Goal: Task Accomplishment & Management: Complete application form

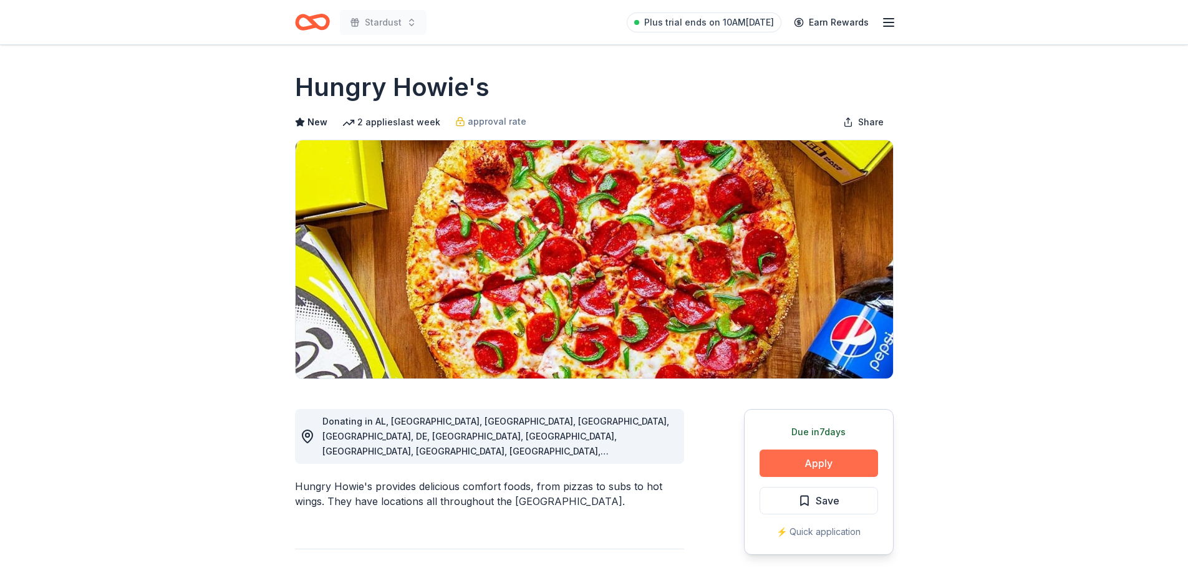
click at [852, 470] on button "Apply" at bounding box center [819, 463] width 119 height 27
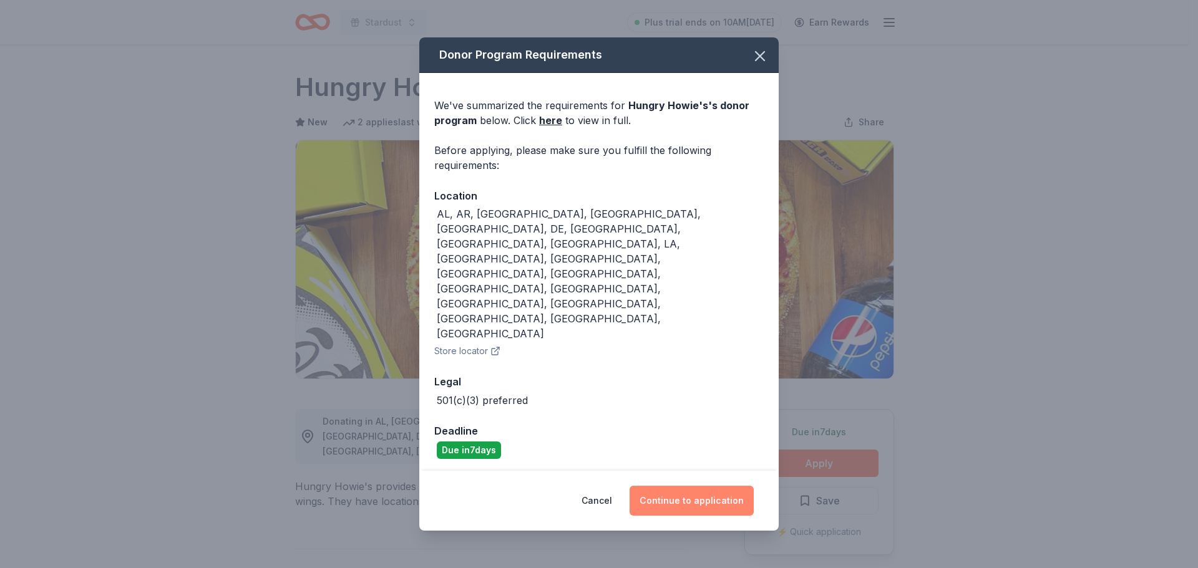
click at [694, 486] on button "Continue to application" at bounding box center [691, 501] width 124 height 30
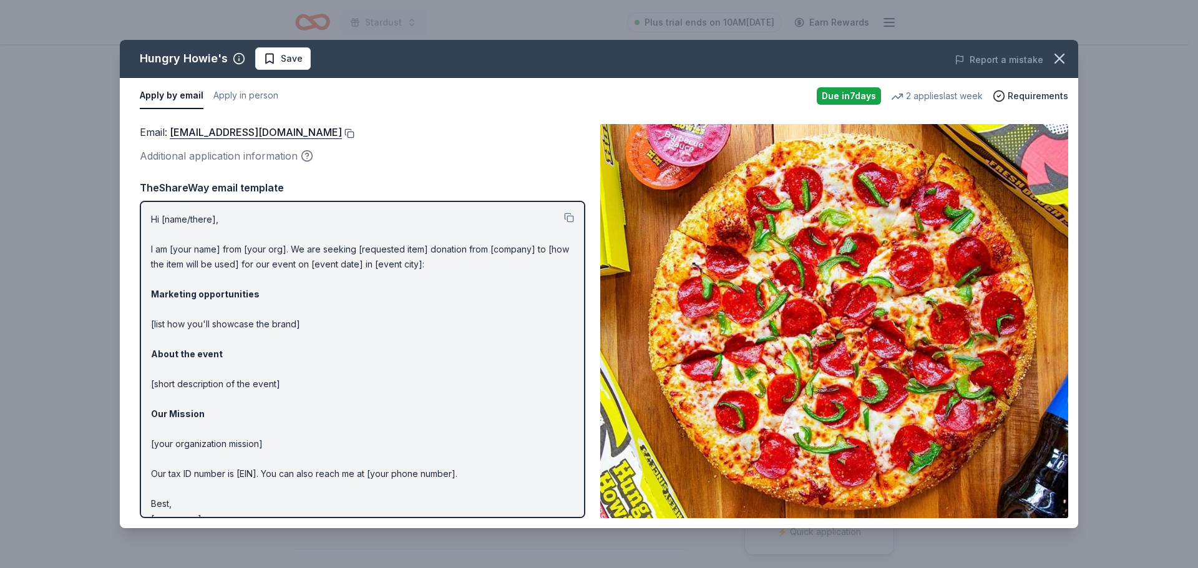
click at [342, 135] on button at bounding box center [348, 133] width 12 height 10
click at [1059, 47] on button "button" at bounding box center [1058, 58] width 27 height 27
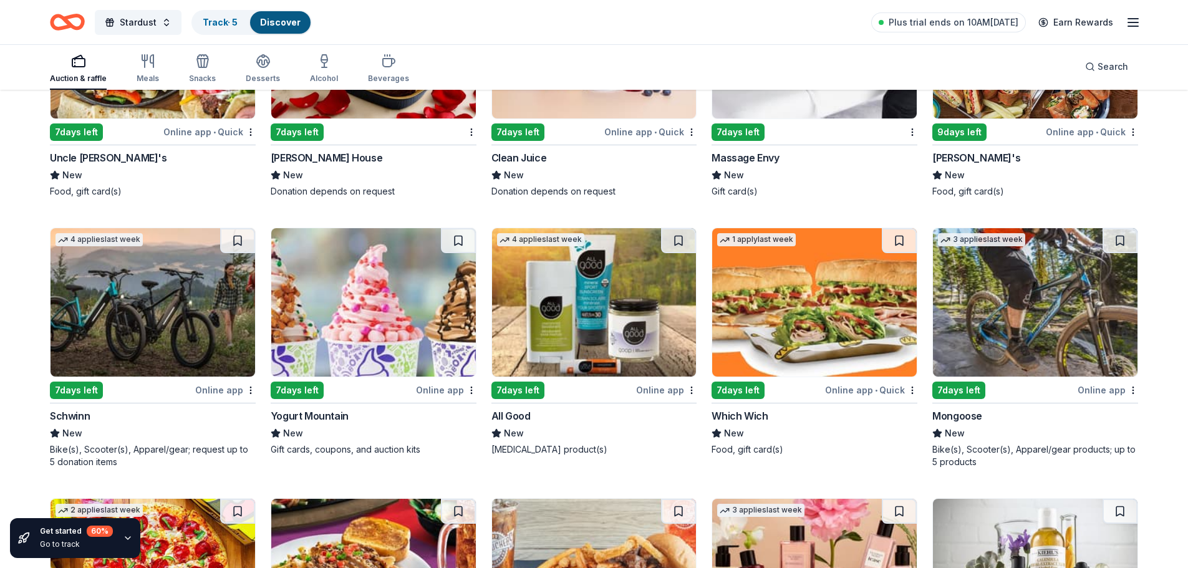
scroll to position [8723, 0]
click at [841, 302] on img at bounding box center [814, 302] width 205 height 148
click at [382, 294] on img at bounding box center [373, 302] width 205 height 148
click at [151, 286] on img at bounding box center [153, 302] width 205 height 148
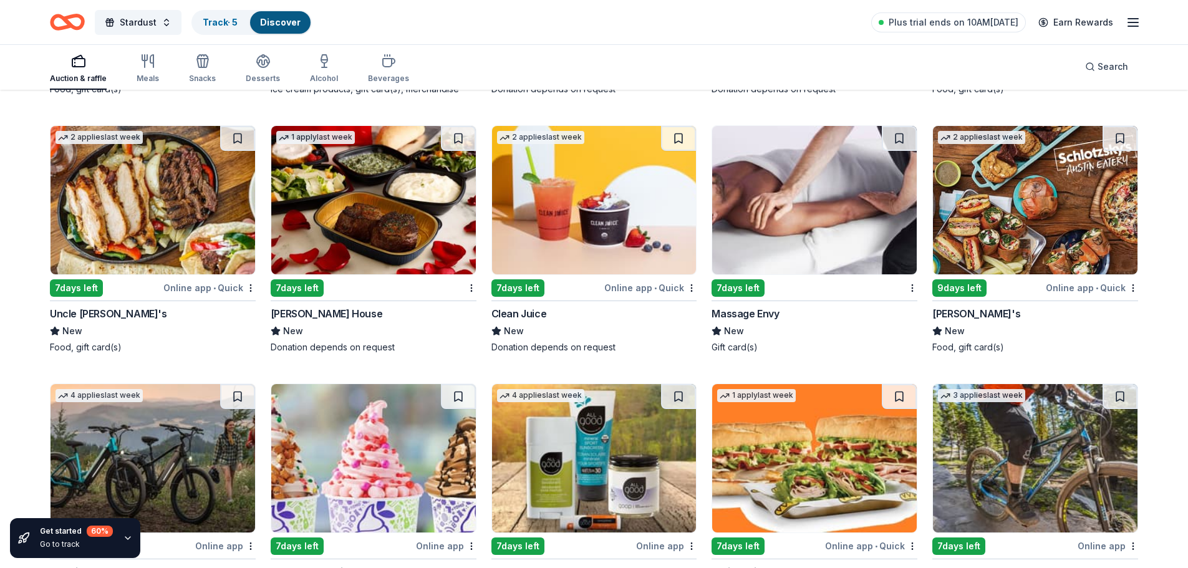
scroll to position [8535, 0]
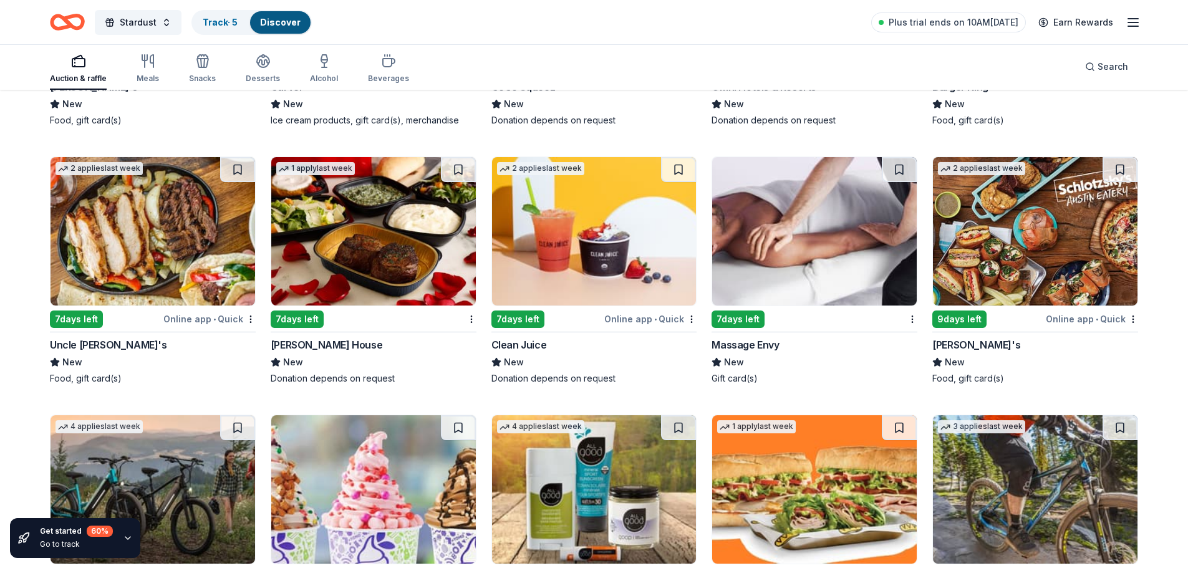
click at [1026, 246] on img at bounding box center [1035, 231] width 205 height 148
click at [799, 227] on img at bounding box center [814, 231] width 205 height 148
click at [385, 241] on img at bounding box center [373, 231] width 205 height 148
click at [398, 230] on img at bounding box center [373, 231] width 205 height 148
click at [170, 207] on img at bounding box center [153, 231] width 205 height 148
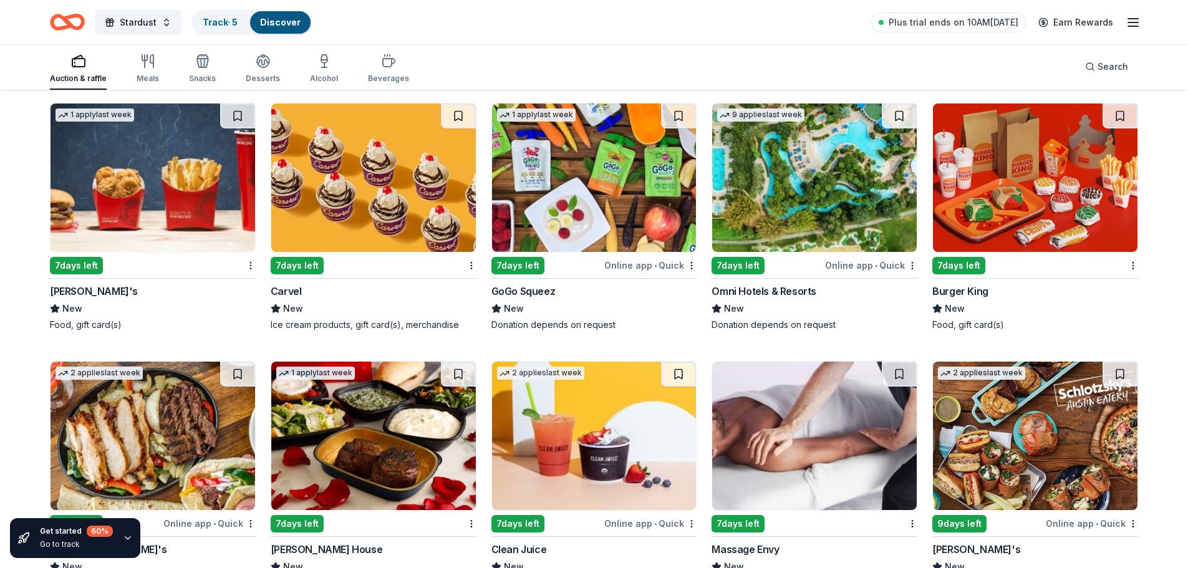
scroll to position [8286, 0]
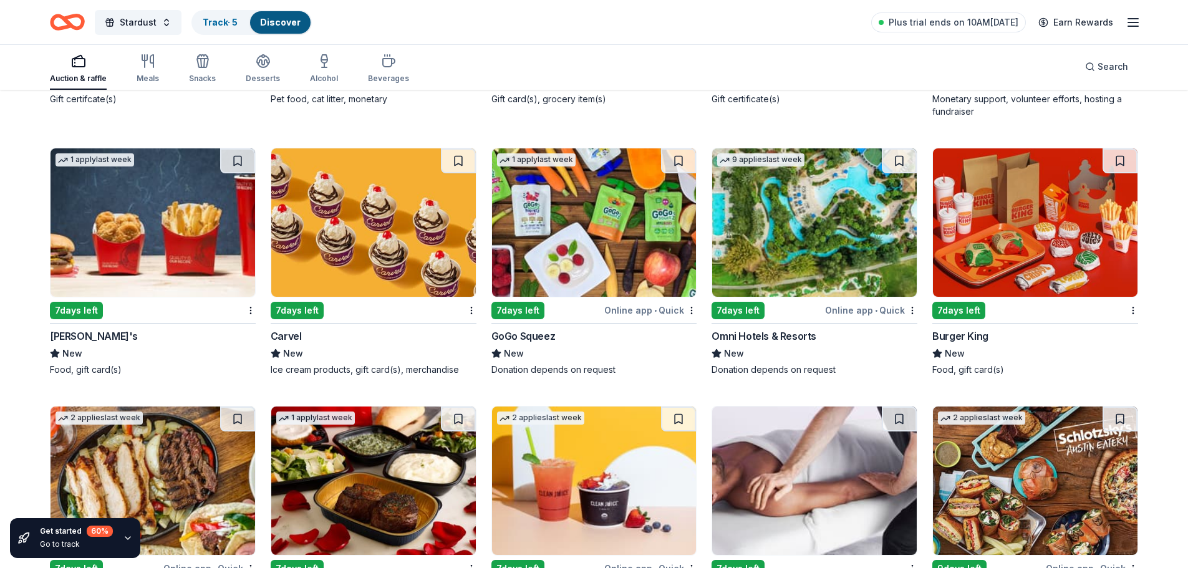
click at [1065, 228] on img at bounding box center [1035, 222] width 205 height 148
click at [794, 223] on img at bounding box center [814, 222] width 205 height 148
click at [359, 225] on img at bounding box center [373, 222] width 205 height 148
click at [149, 219] on img at bounding box center [153, 222] width 205 height 148
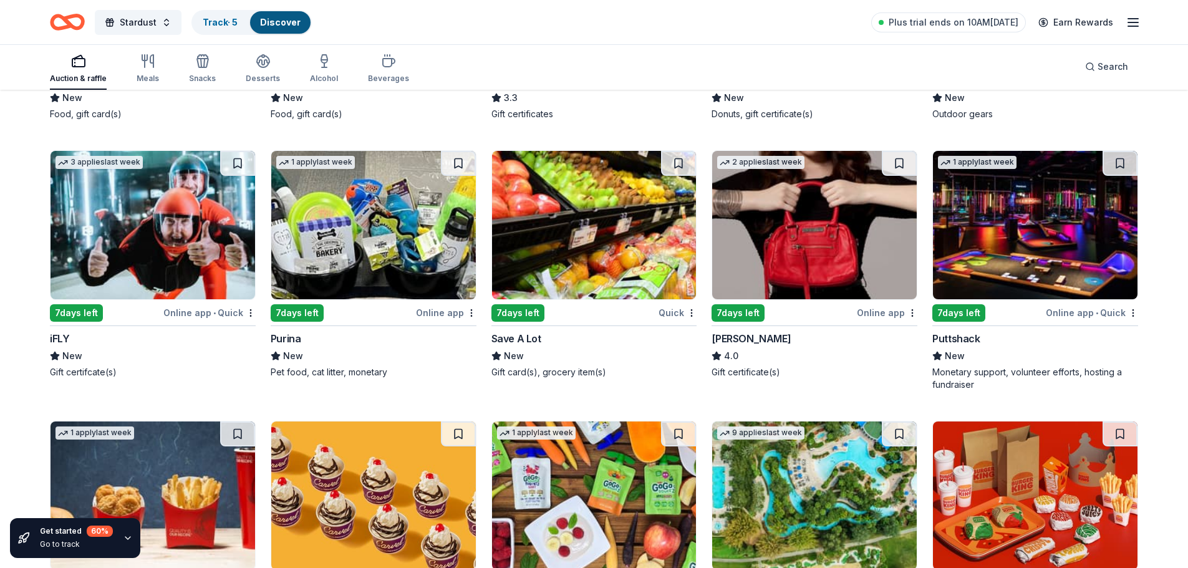
scroll to position [7974, 0]
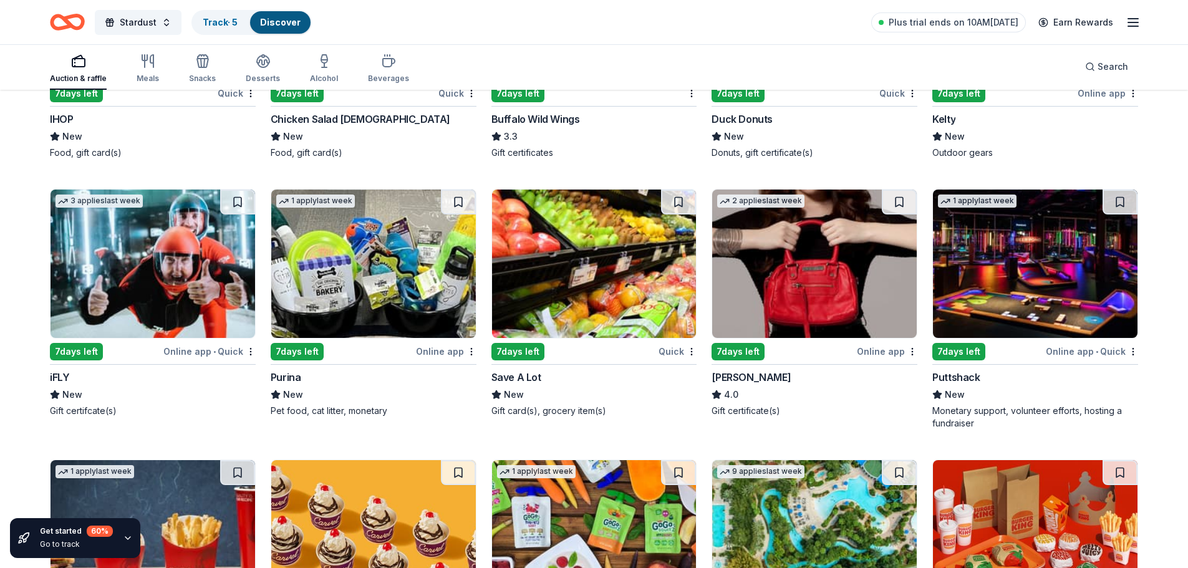
click at [1057, 265] on img at bounding box center [1035, 264] width 205 height 148
click at [575, 254] on img at bounding box center [594, 264] width 205 height 148
click at [397, 271] on img at bounding box center [373, 264] width 205 height 148
click at [162, 242] on img at bounding box center [153, 264] width 205 height 148
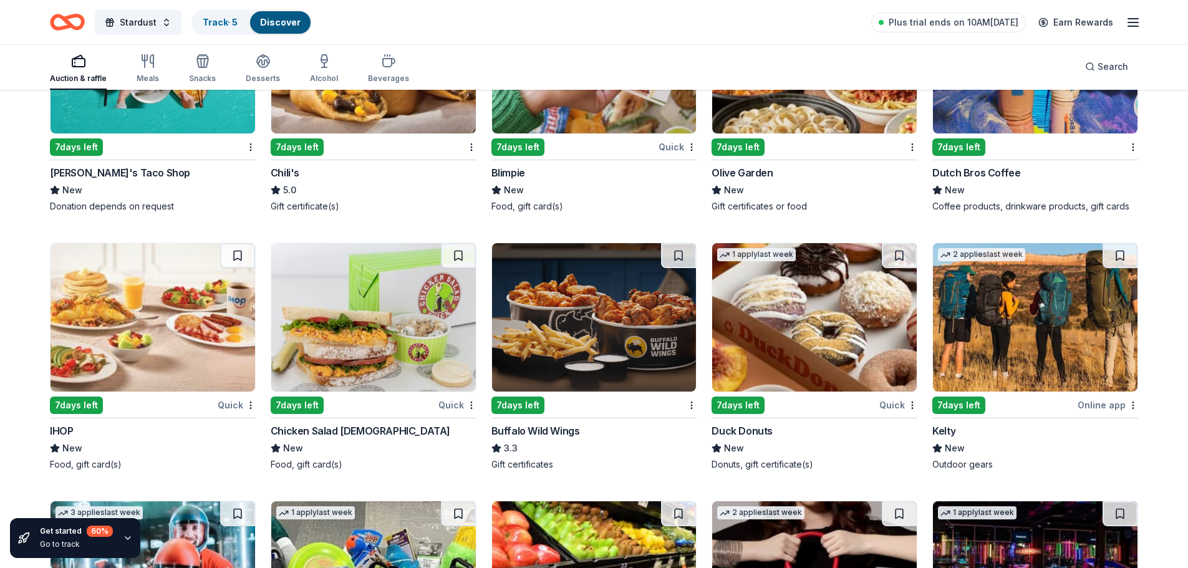
click at [649, 312] on img at bounding box center [594, 317] width 205 height 148
click at [193, 288] on img at bounding box center [153, 317] width 205 height 148
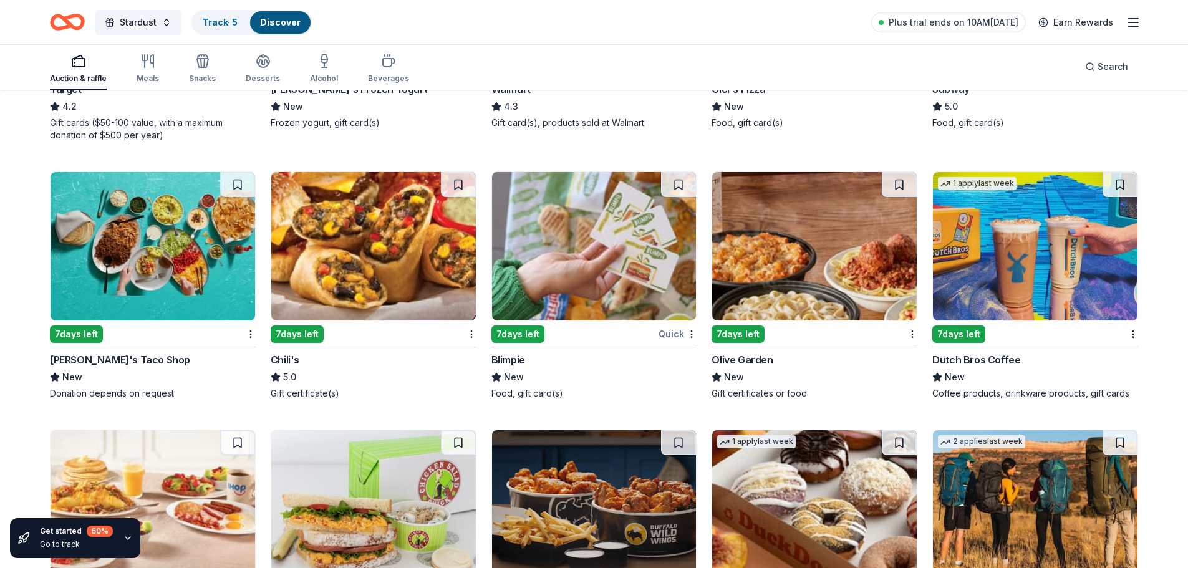
click at [1057, 256] on img at bounding box center [1035, 246] width 205 height 148
click at [848, 264] on img at bounding box center [814, 246] width 205 height 148
click at [533, 267] on img at bounding box center [594, 246] width 205 height 148
click at [342, 257] on img at bounding box center [373, 246] width 205 height 148
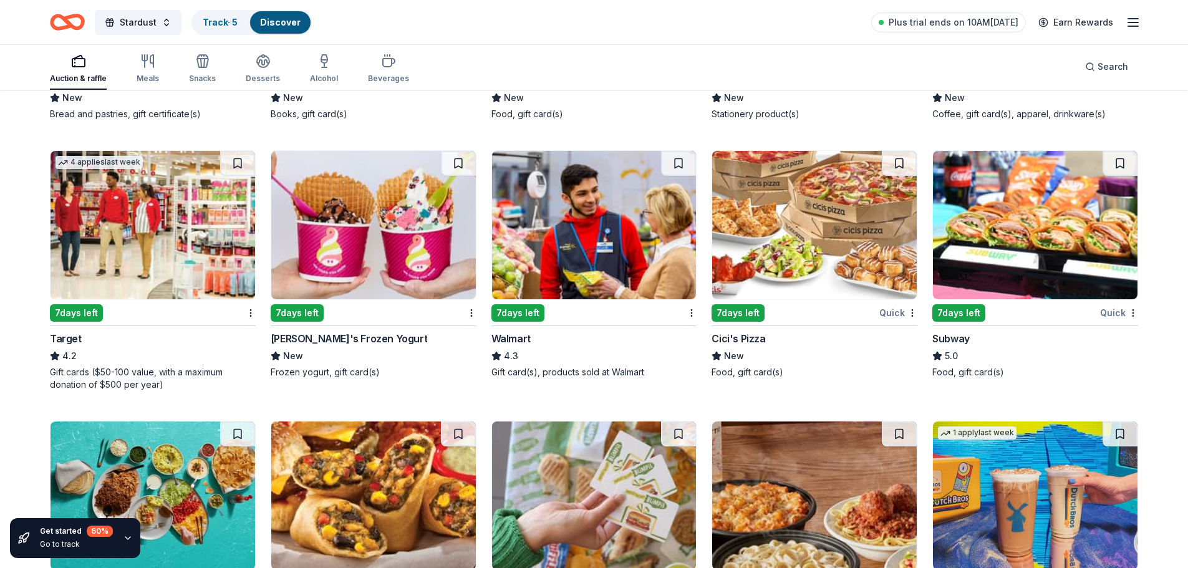
click at [1017, 230] on img at bounding box center [1035, 225] width 205 height 148
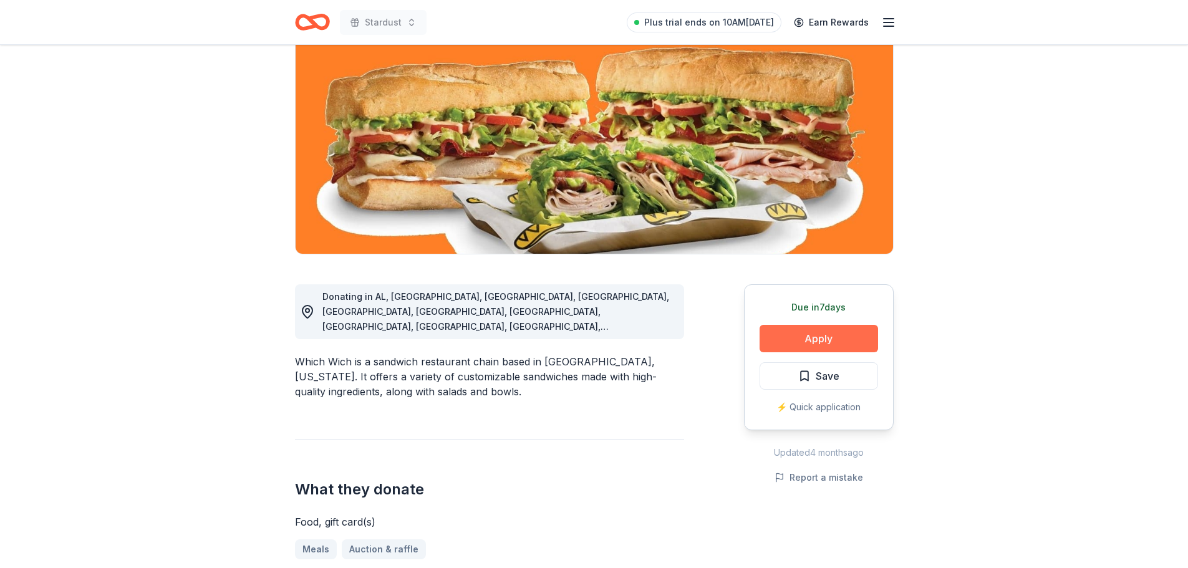
click at [803, 335] on button "Apply" at bounding box center [819, 338] width 119 height 27
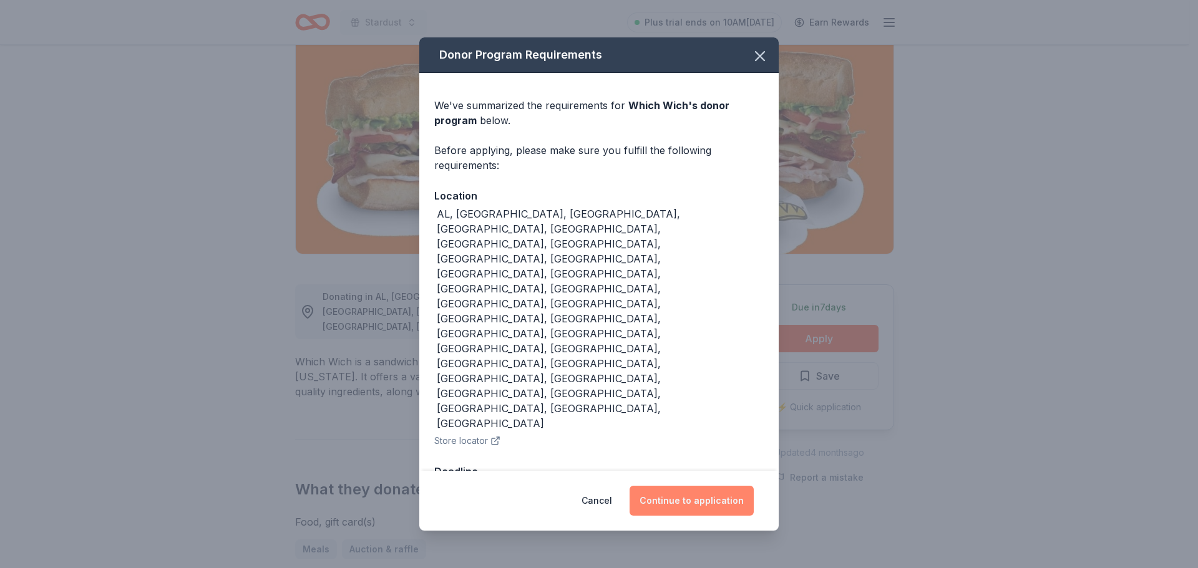
click at [684, 486] on button "Continue to application" at bounding box center [691, 501] width 124 height 30
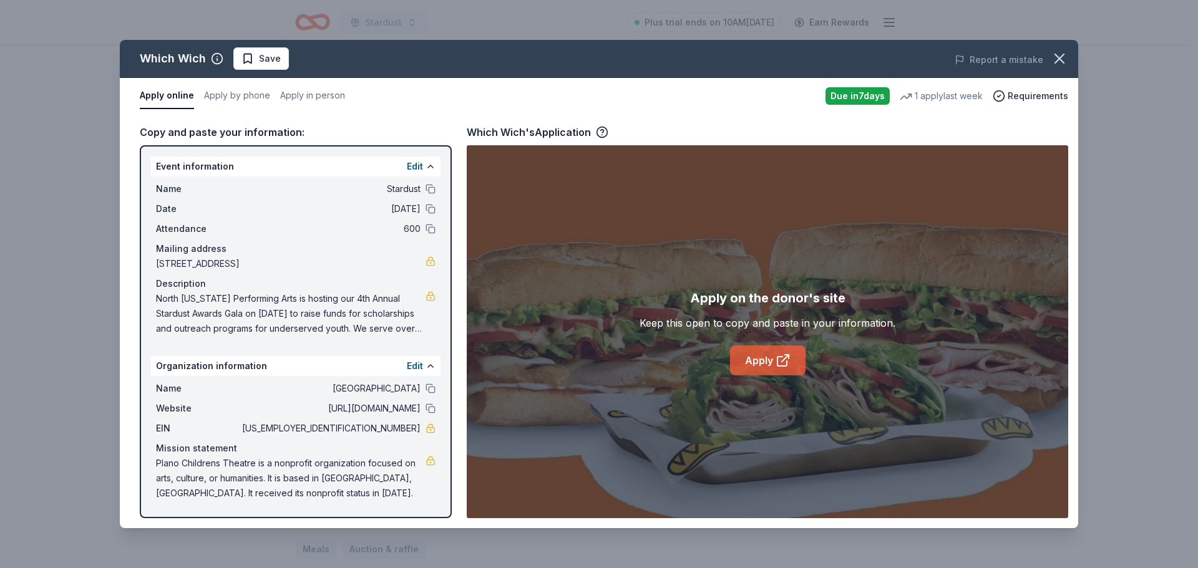
click at [772, 359] on link "Apply" at bounding box center [767, 361] width 75 height 30
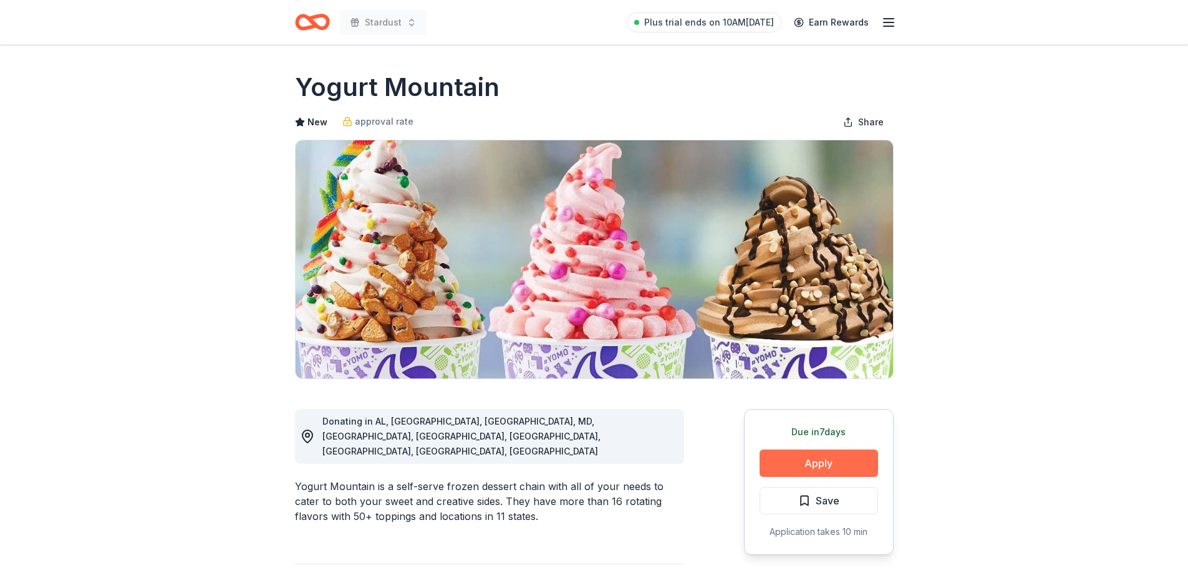
click at [851, 455] on button "Apply" at bounding box center [819, 463] width 119 height 27
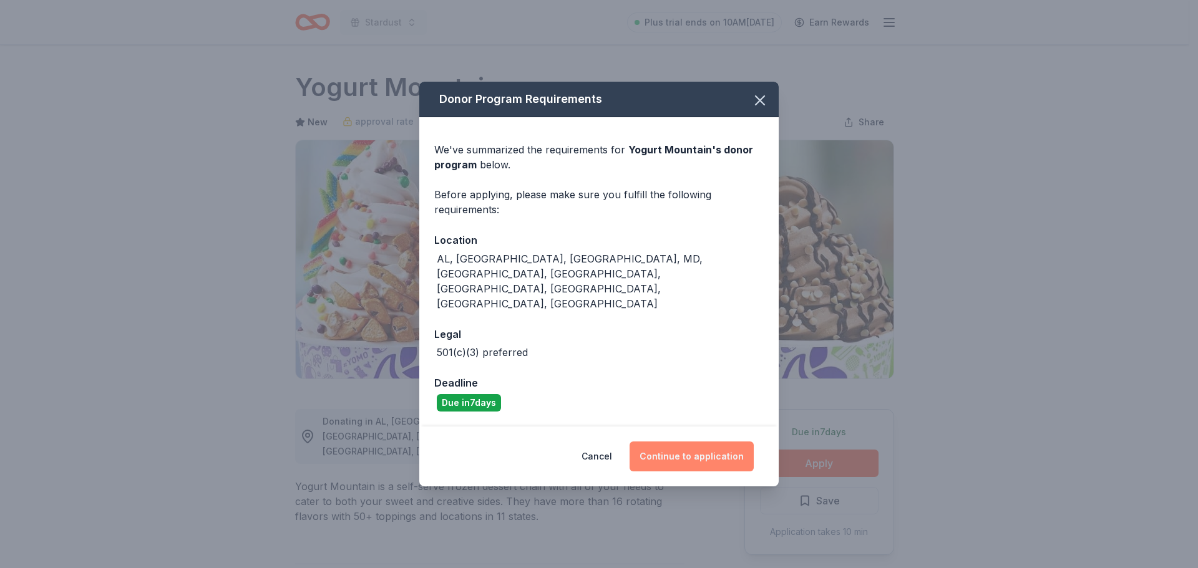
click at [723, 442] on button "Continue to application" at bounding box center [691, 457] width 124 height 30
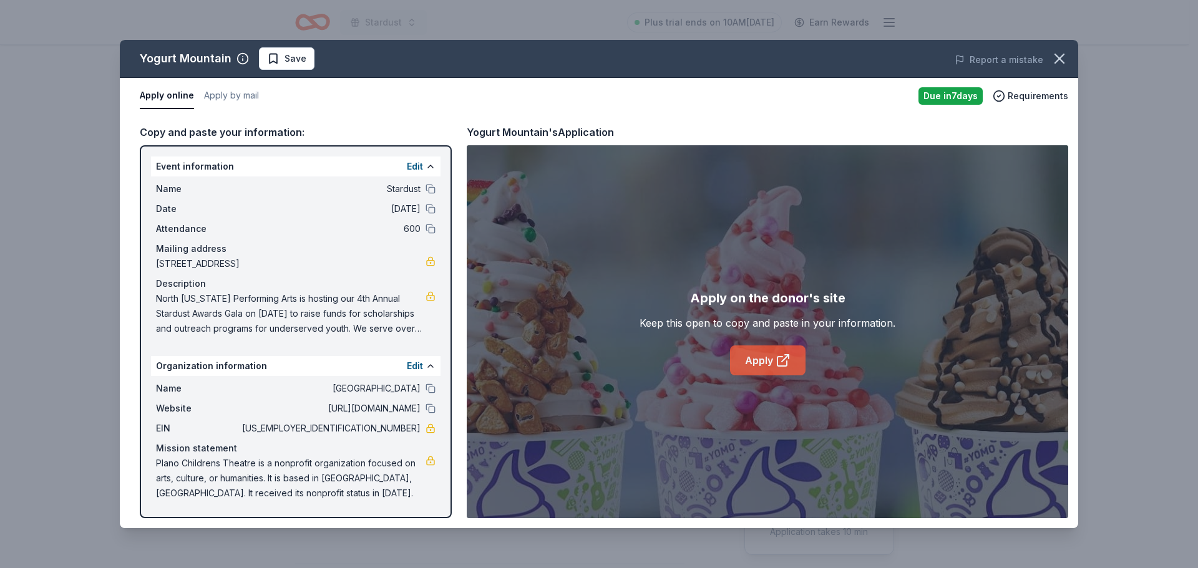
click at [773, 360] on link "Apply" at bounding box center [767, 361] width 75 height 30
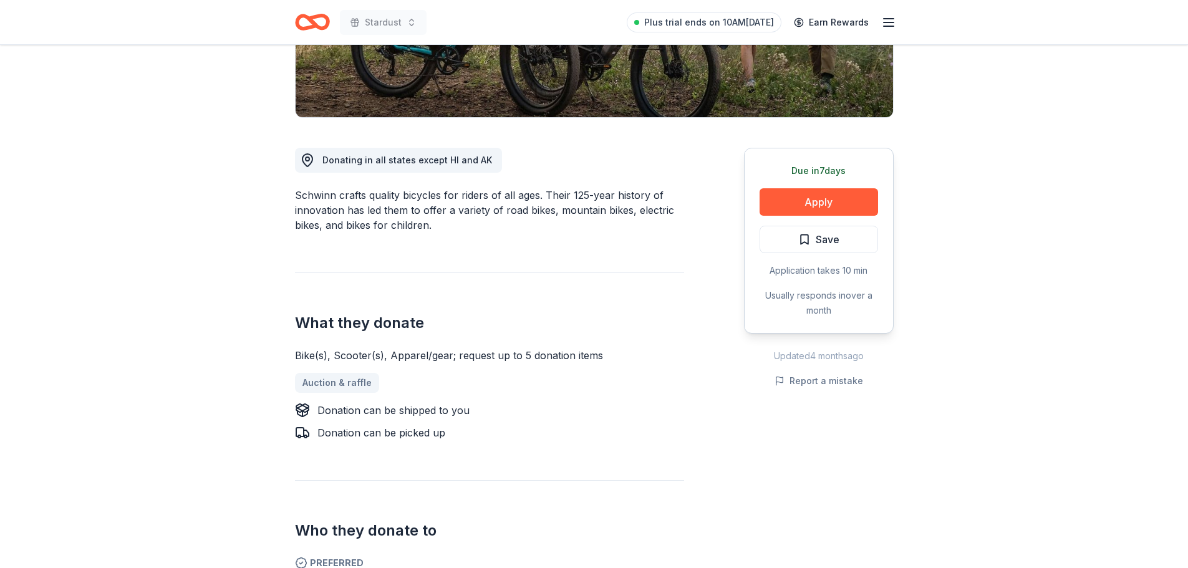
scroll to position [374, 0]
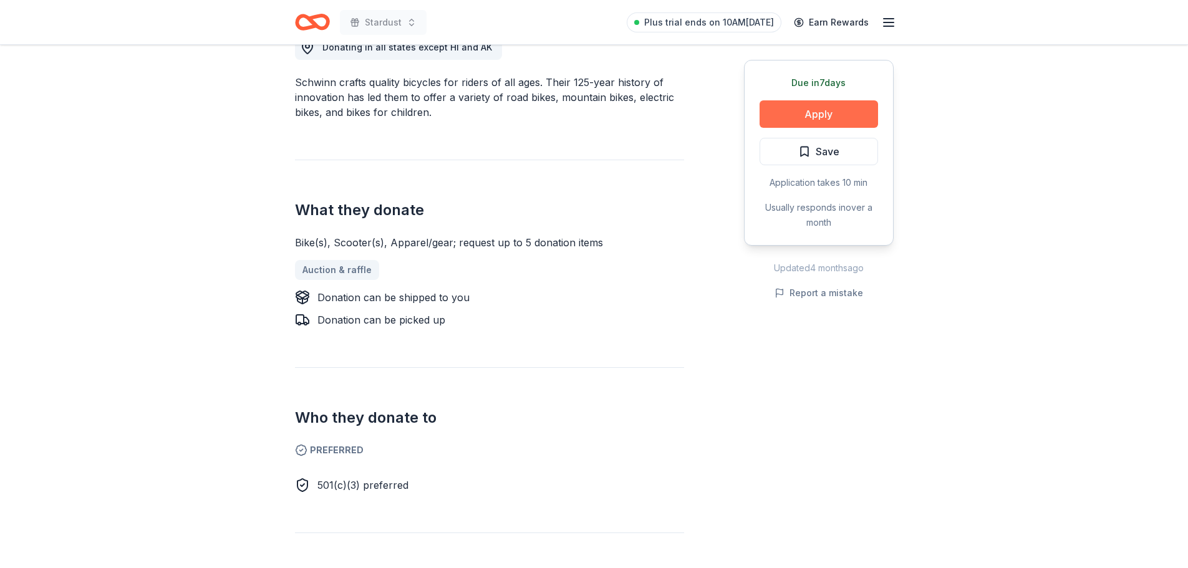
click at [823, 109] on button "Apply" at bounding box center [819, 113] width 119 height 27
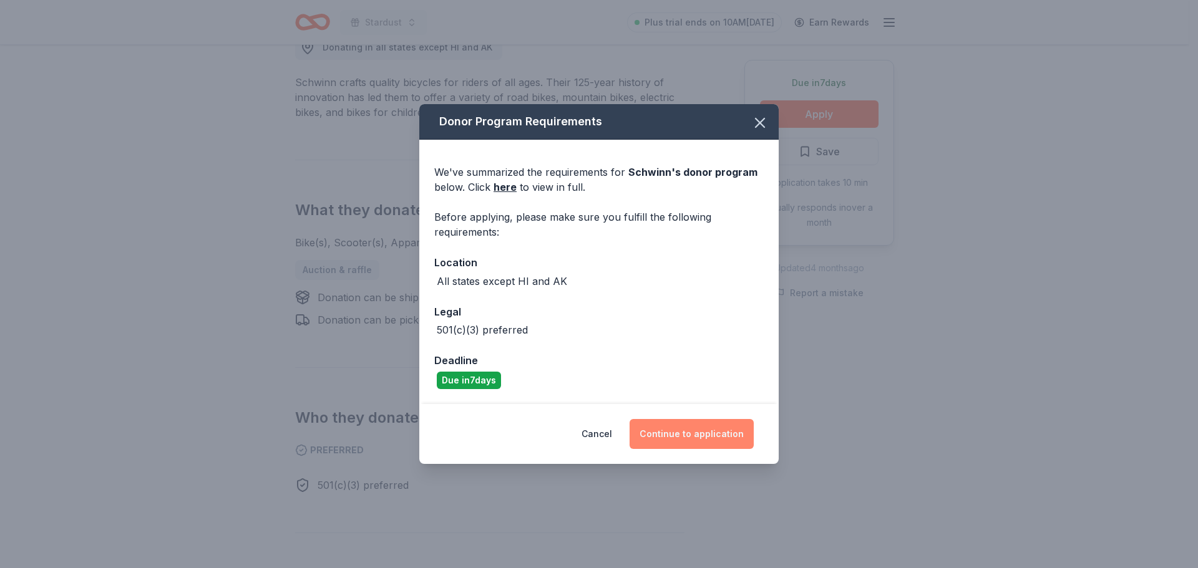
click at [684, 423] on button "Continue to application" at bounding box center [691, 434] width 124 height 30
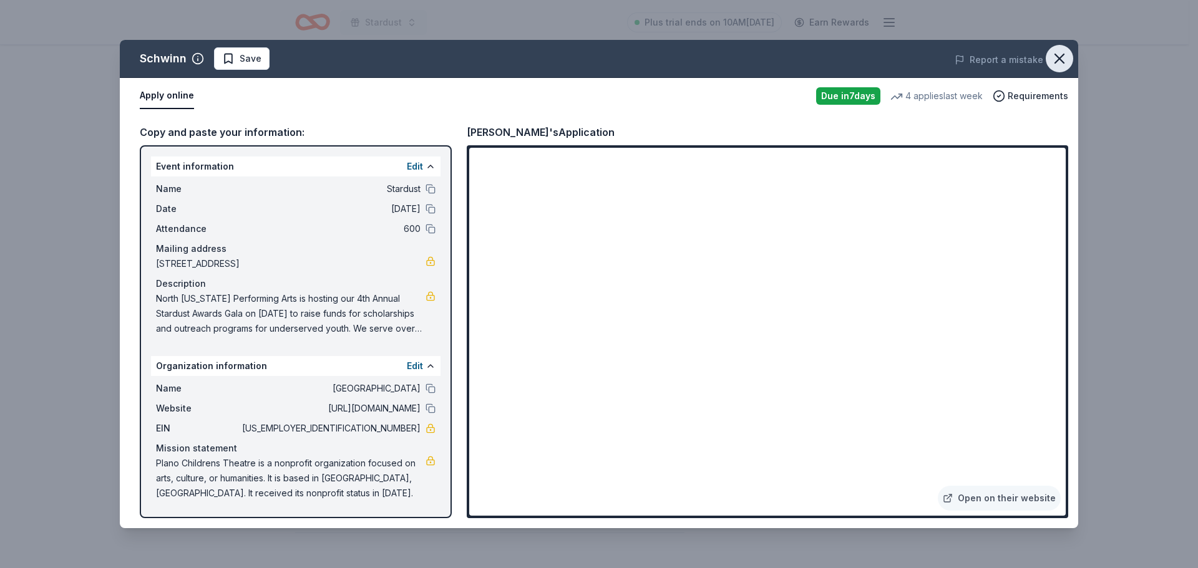
click at [1065, 56] on icon "button" at bounding box center [1058, 58] width 17 height 17
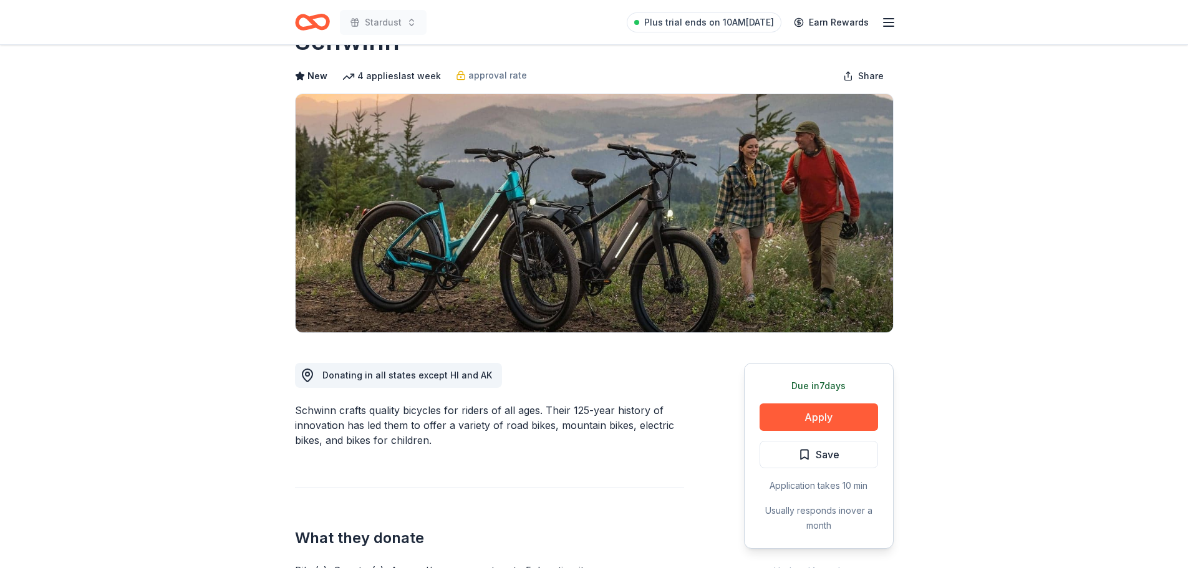
scroll to position [0, 0]
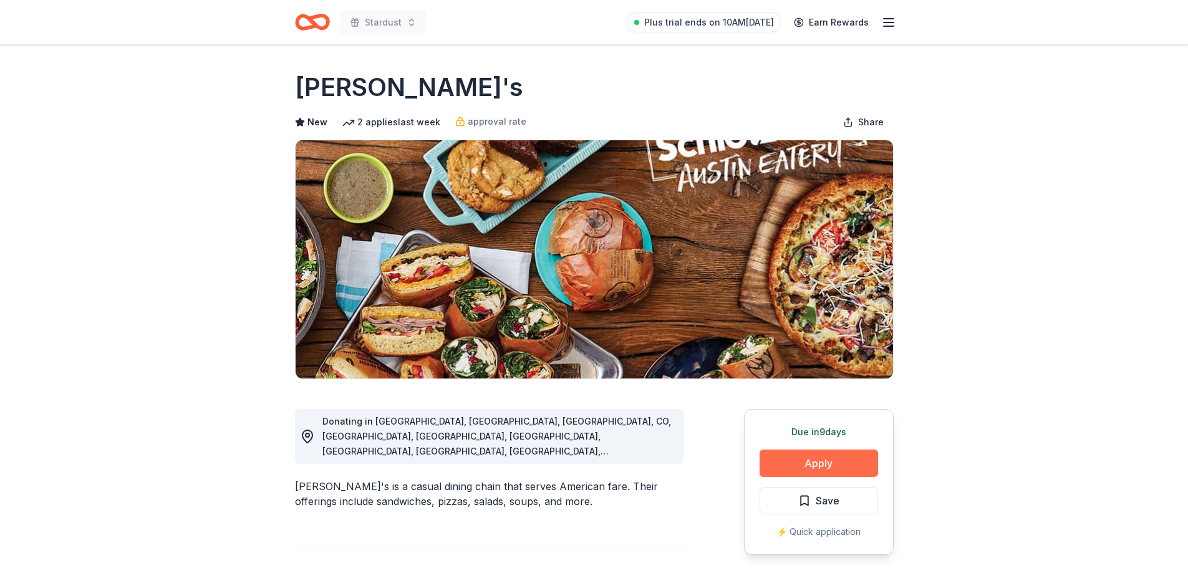
click at [815, 458] on button "Apply" at bounding box center [819, 463] width 119 height 27
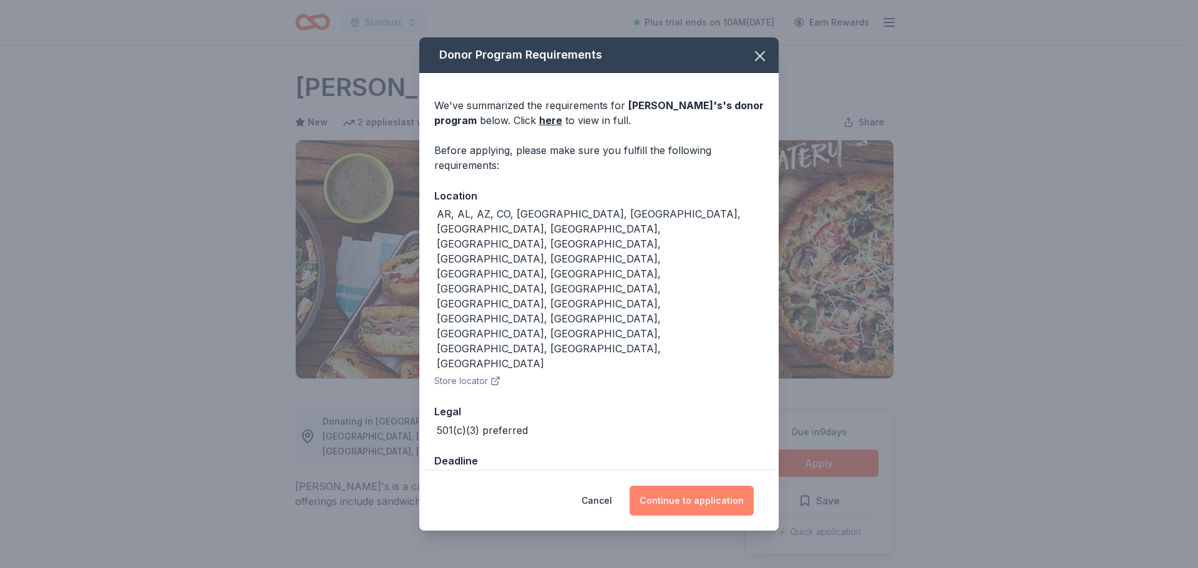
click at [700, 486] on button "Continue to application" at bounding box center [691, 501] width 124 height 30
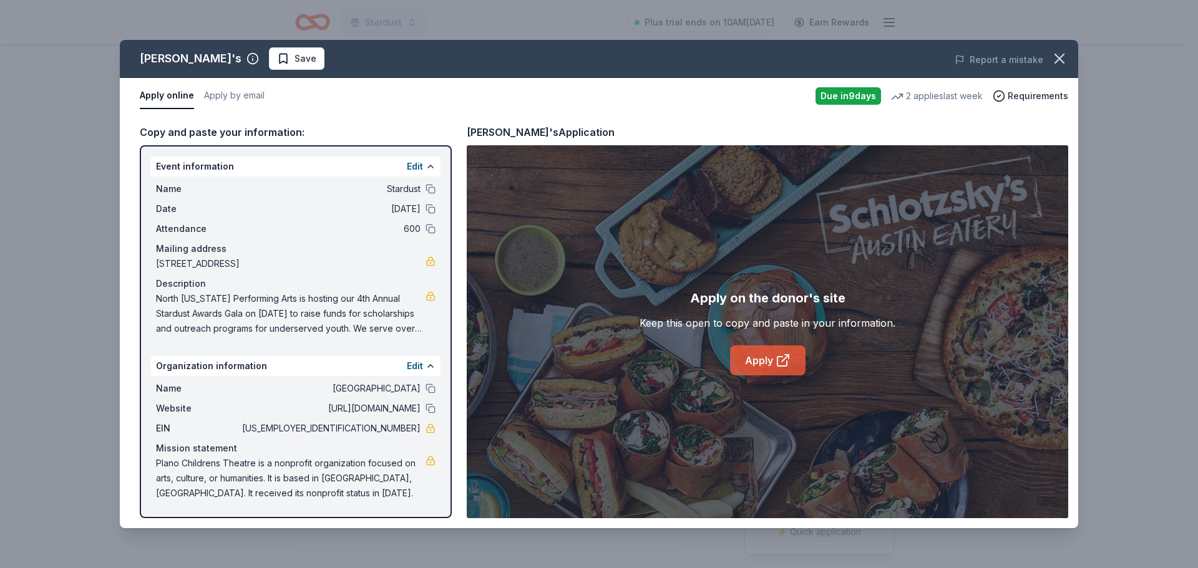
click at [769, 359] on link "Apply" at bounding box center [767, 361] width 75 height 30
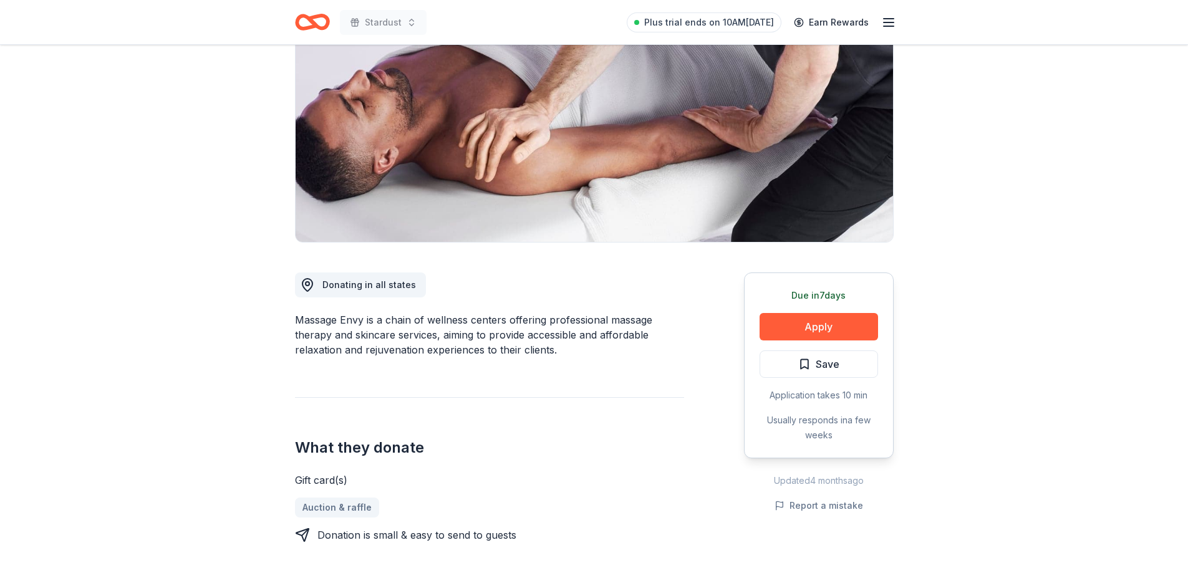
scroll to position [187, 0]
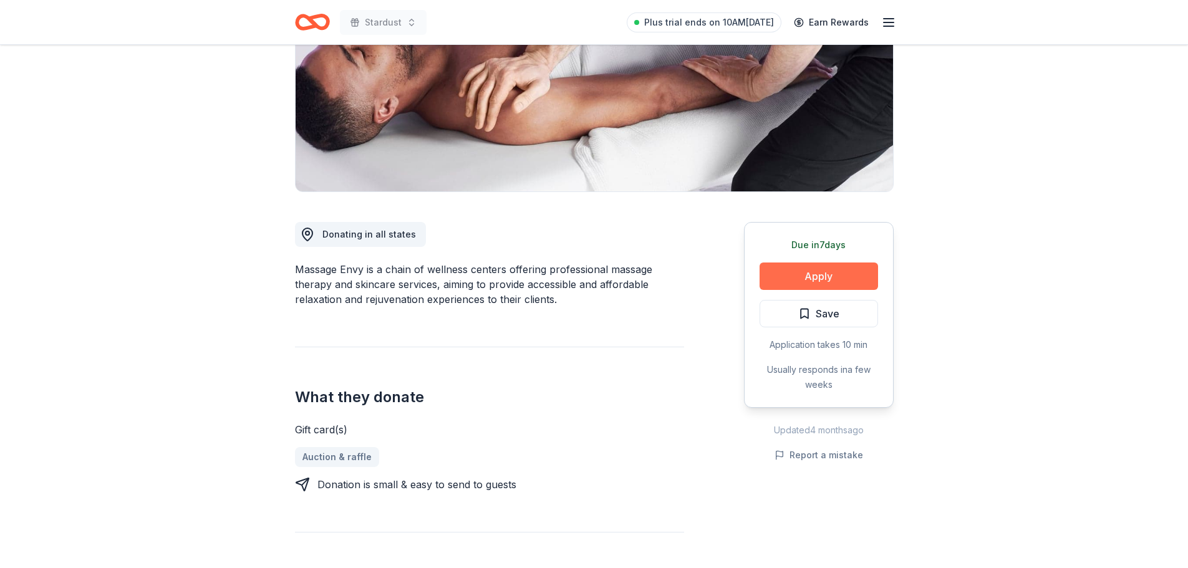
click at [843, 277] on button "Apply" at bounding box center [819, 276] width 119 height 27
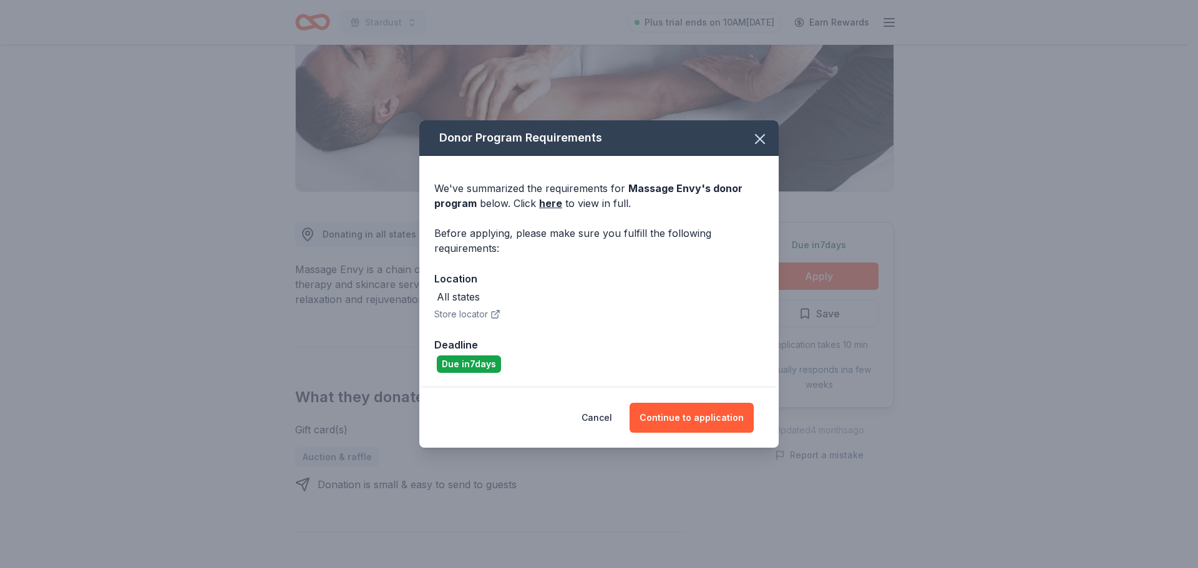
click at [450, 318] on button "Store locator" at bounding box center [467, 314] width 66 height 15
click at [763, 137] on icon "button" at bounding box center [759, 138] width 17 height 17
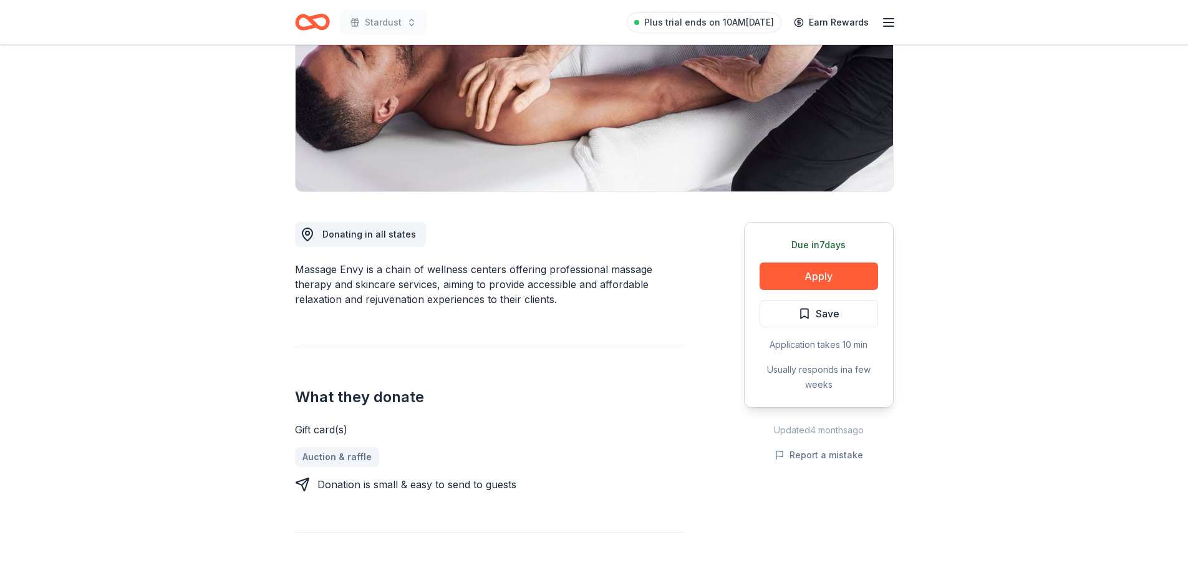
scroll to position [0, 0]
click at [813, 268] on button "Apply" at bounding box center [819, 276] width 119 height 27
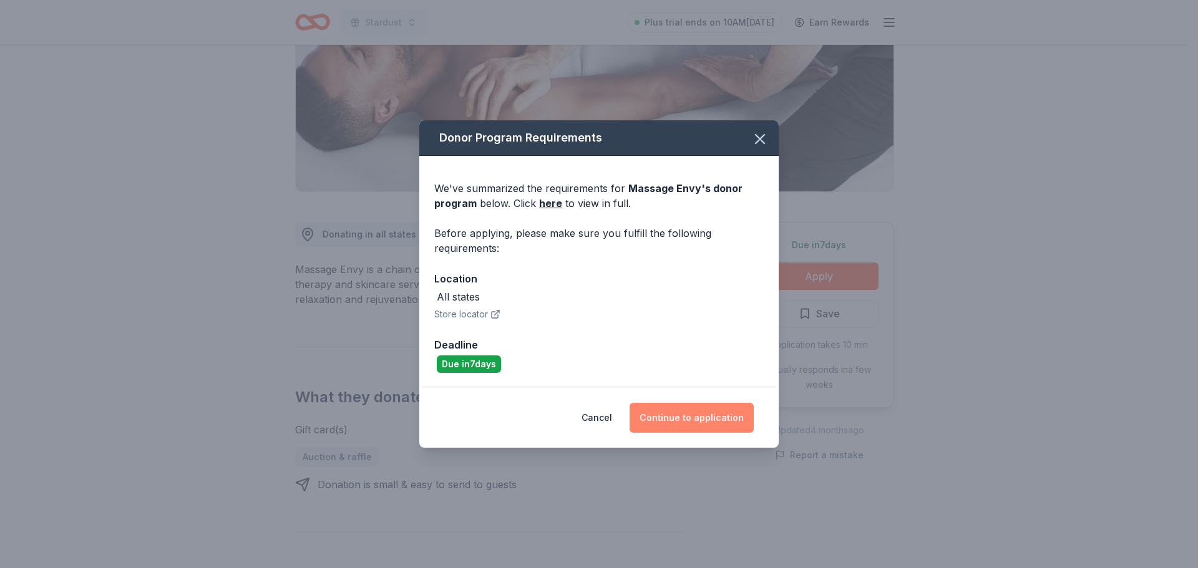
click at [692, 422] on button "Continue to application" at bounding box center [691, 418] width 124 height 30
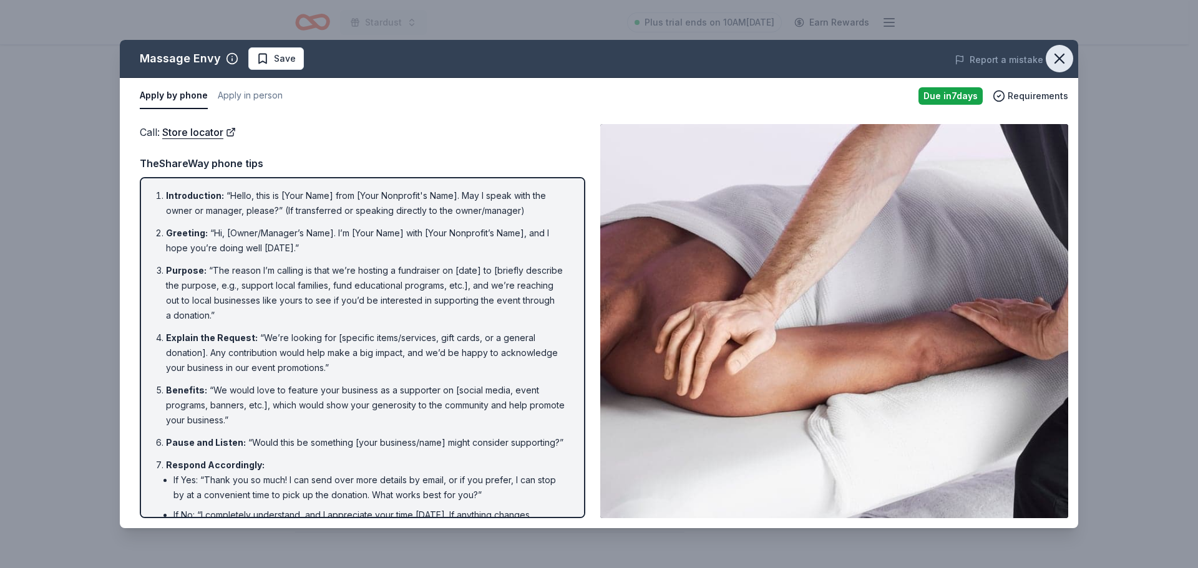
click at [1053, 56] on icon "button" at bounding box center [1058, 58] width 17 height 17
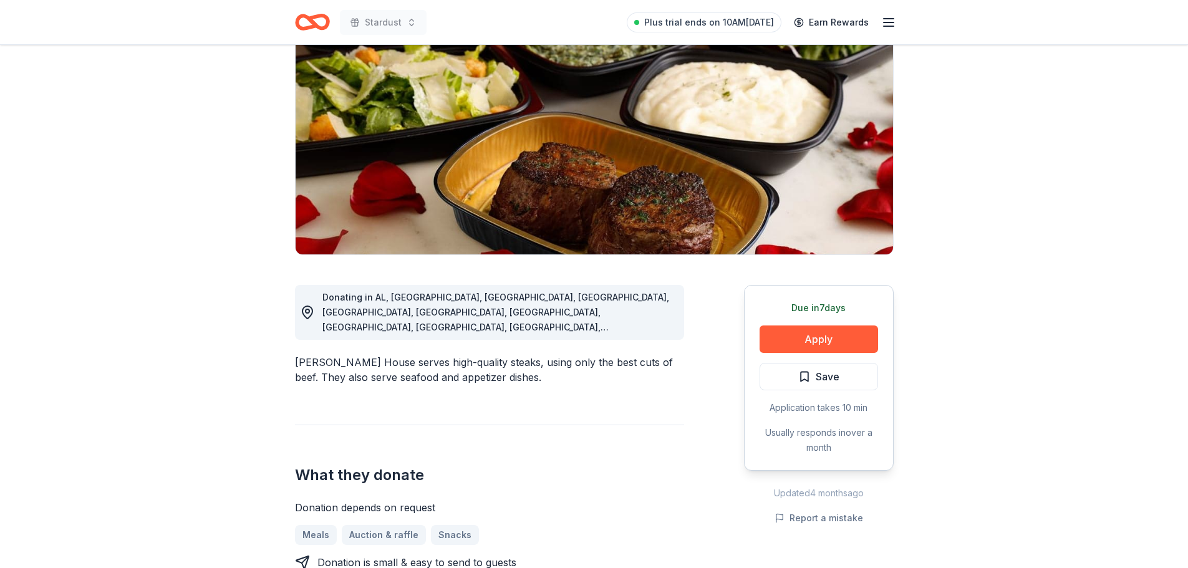
scroll to position [125, 0]
click at [835, 339] on button "Apply" at bounding box center [819, 338] width 119 height 27
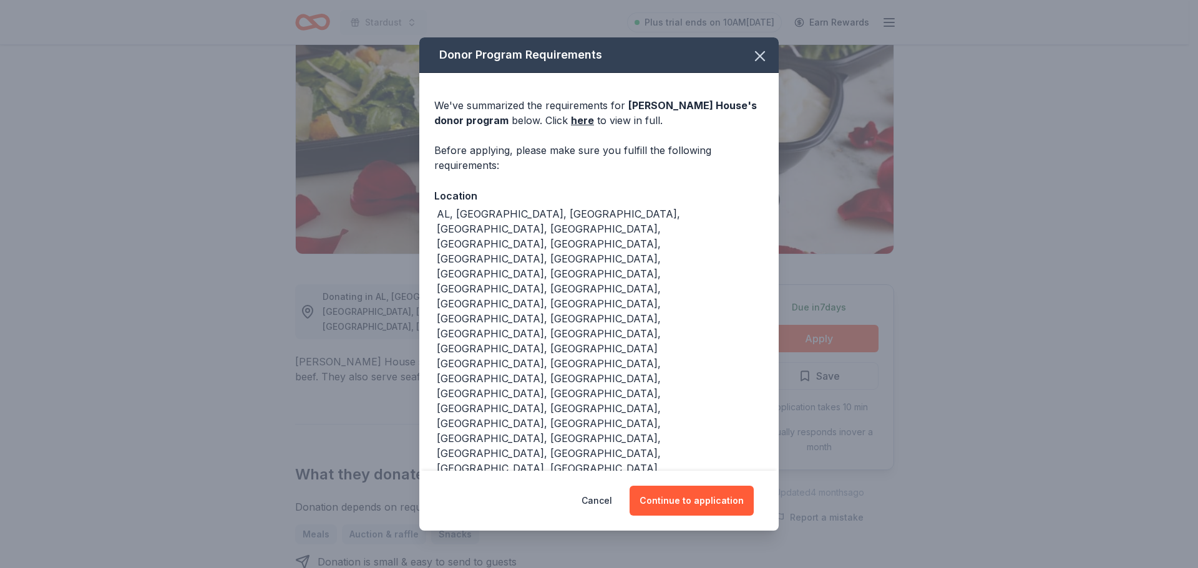
click at [475, 493] on button "Store locator" at bounding box center [467, 500] width 66 height 15
click at [673, 486] on button "Continue to application" at bounding box center [691, 501] width 124 height 30
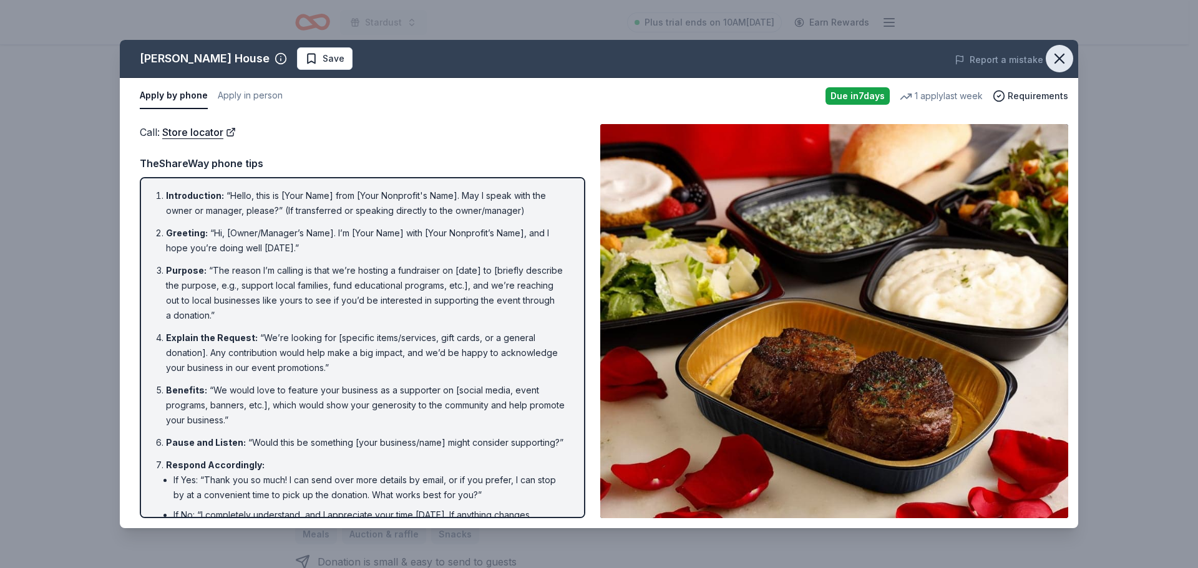
click at [1063, 62] on icon "button" at bounding box center [1059, 58] width 9 height 9
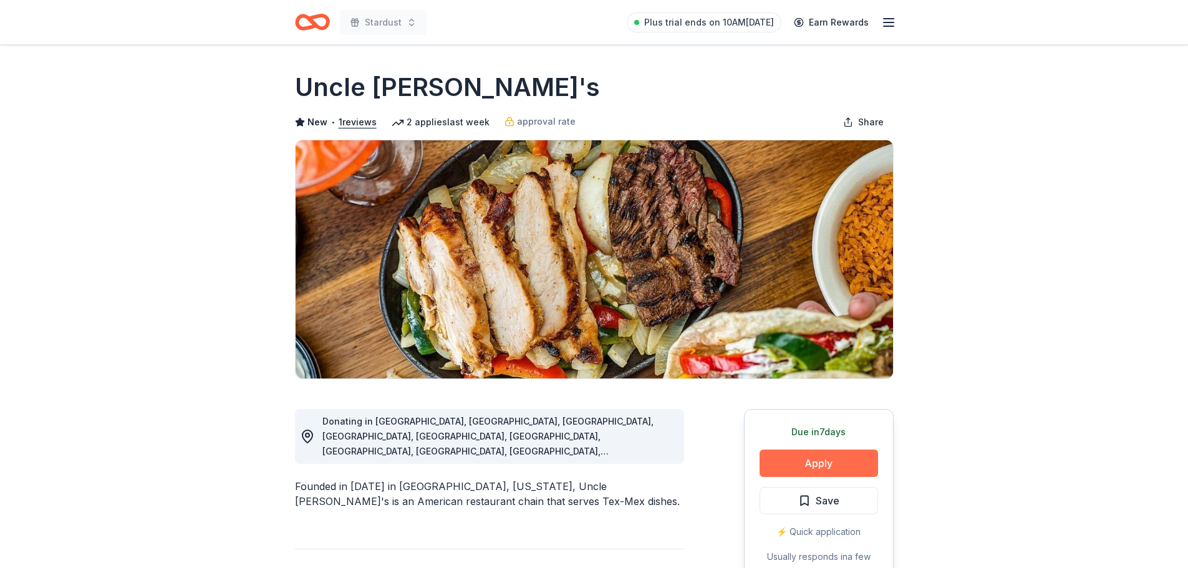
click at [795, 459] on div "Due [DATE] Apply Save ⚡️ Quick application Usually responds in a few weeks" at bounding box center [819, 502] width 150 height 186
click at [795, 459] on button "Apply" at bounding box center [819, 463] width 119 height 27
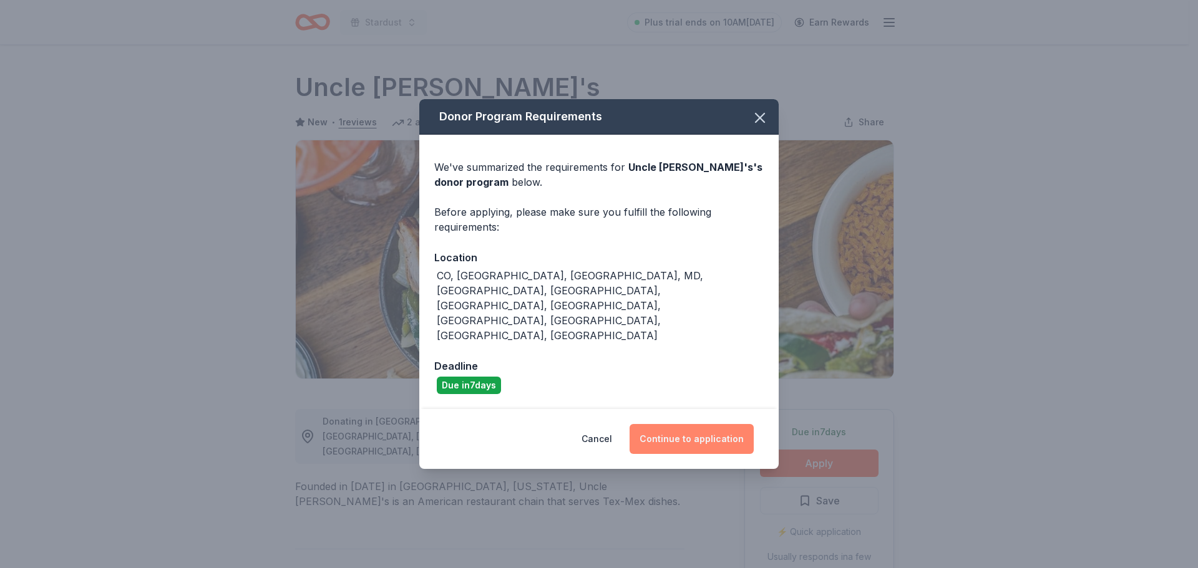
click at [702, 424] on button "Continue to application" at bounding box center [691, 439] width 124 height 30
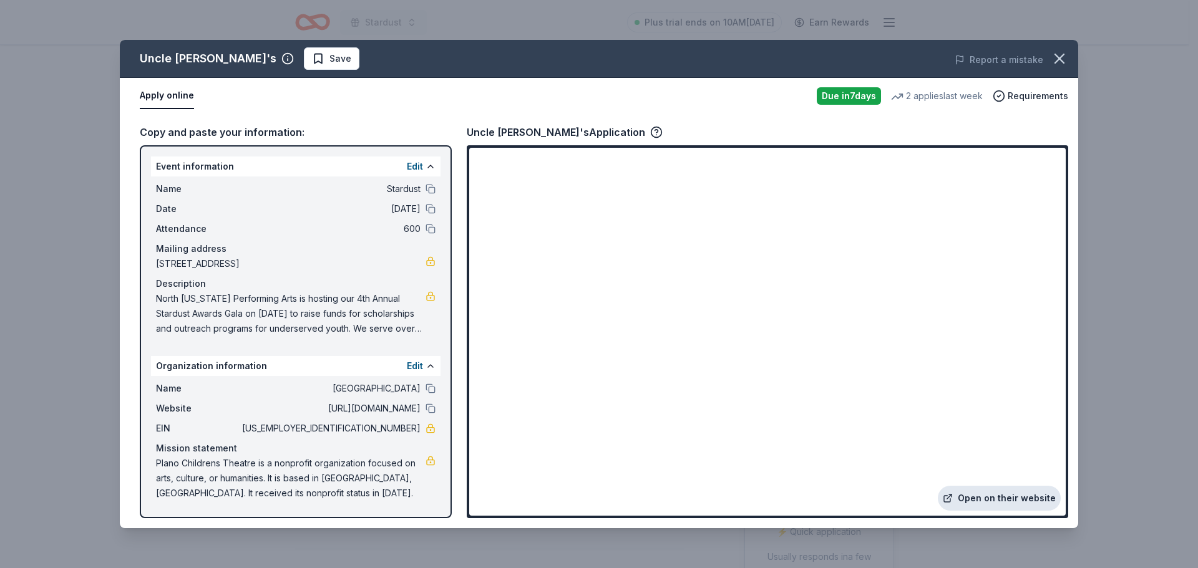
click at [987, 496] on link "Open on their website" at bounding box center [998, 498] width 123 height 25
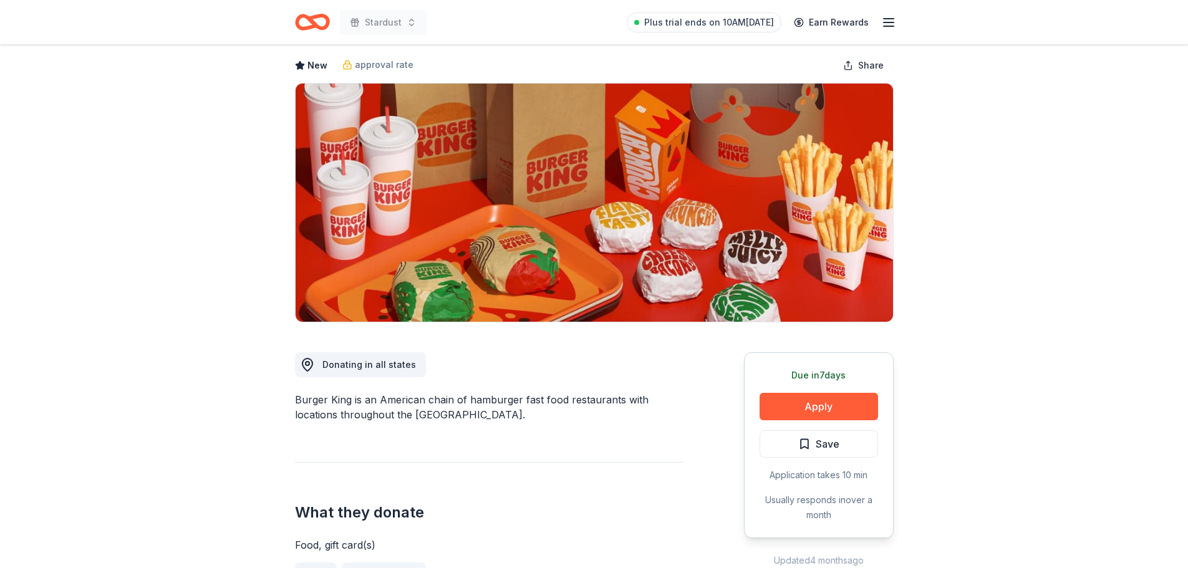
scroll to position [125, 0]
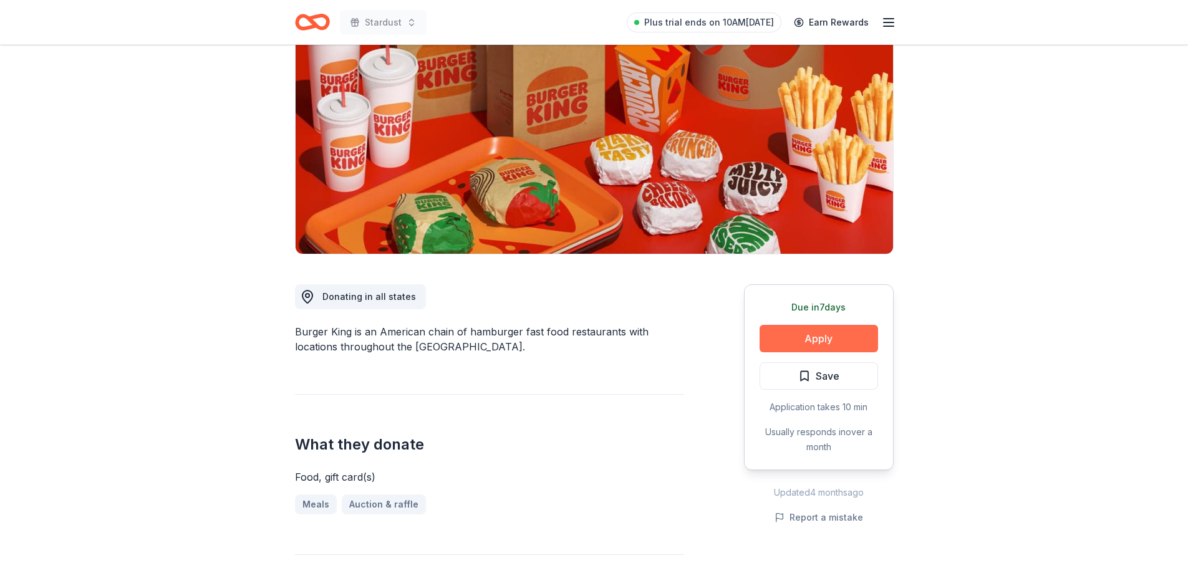
click at [831, 344] on button "Apply" at bounding box center [819, 338] width 119 height 27
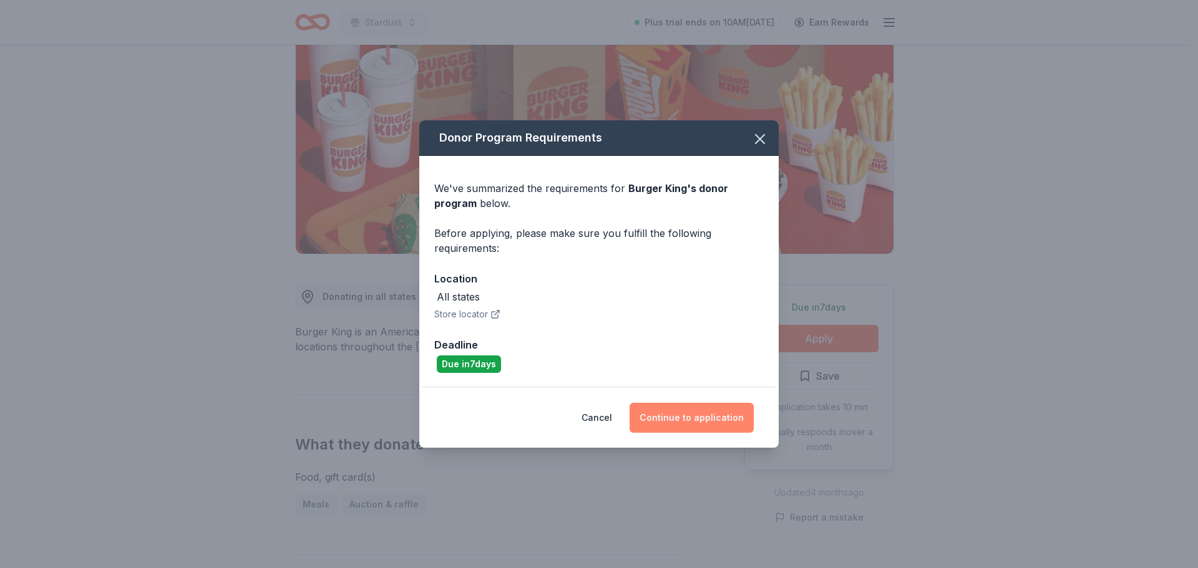
click at [679, 425] on button "Continue to application" at bounding box center [691, 418] width 124 height 30
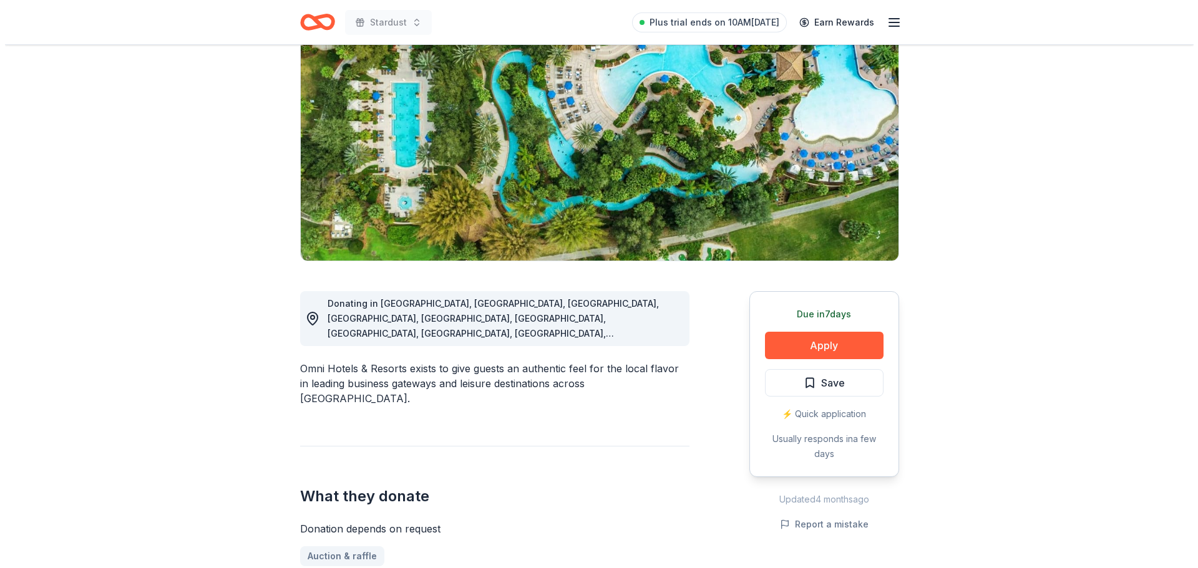
scroll to position [125, 0]
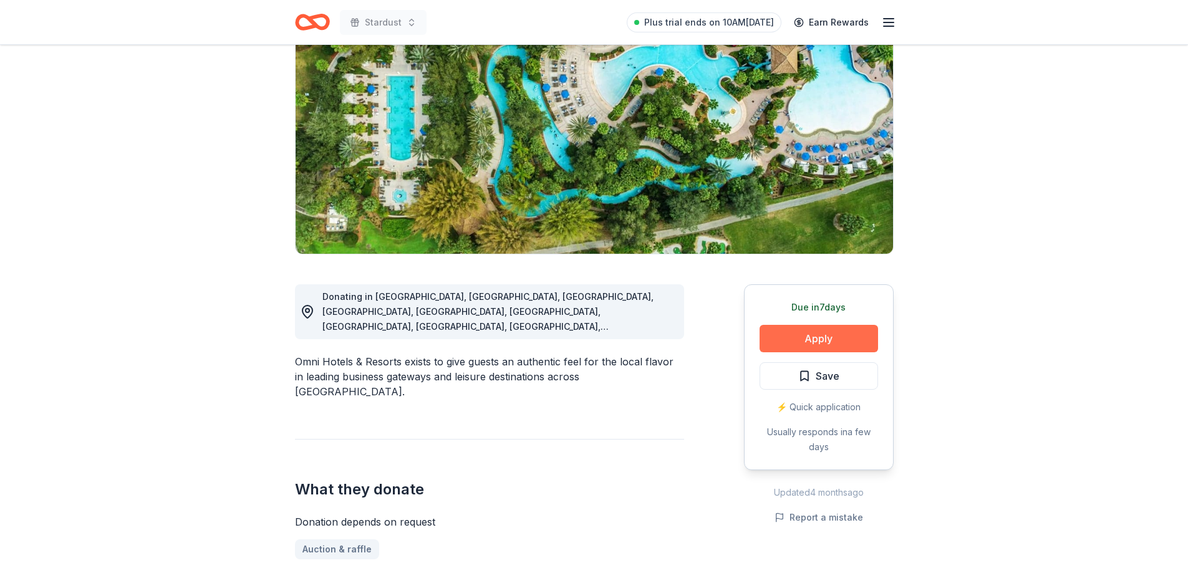
click at [838, 334] on button "Apply" at bounding box center [819, 338] width 119 height 27
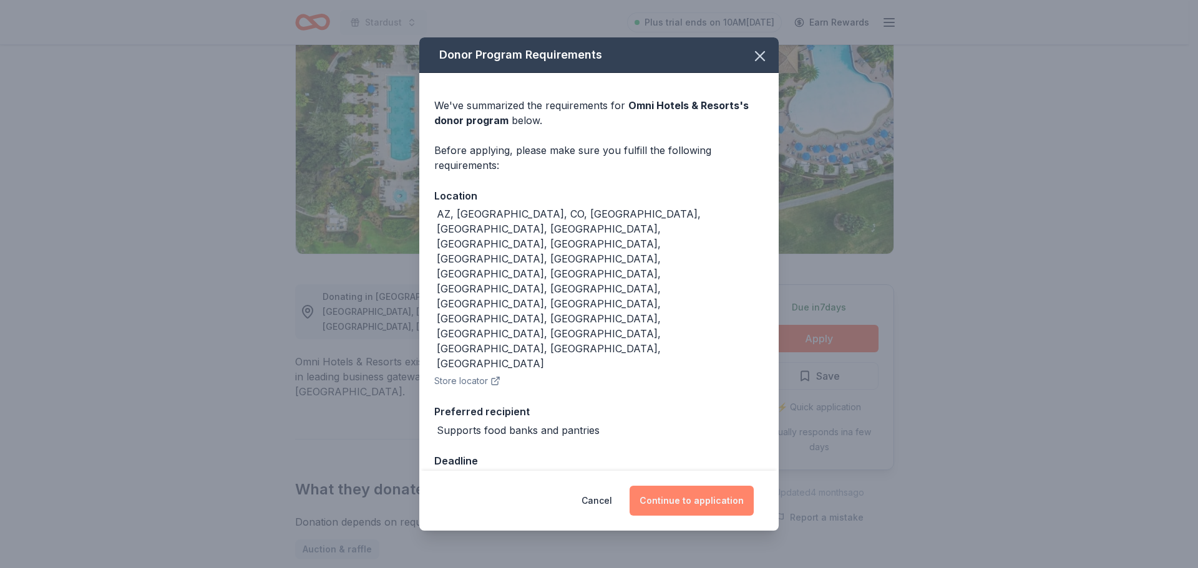
click at [698, 486] on button "Continue to application" at bounding box center [691, 501] width 124 height 30
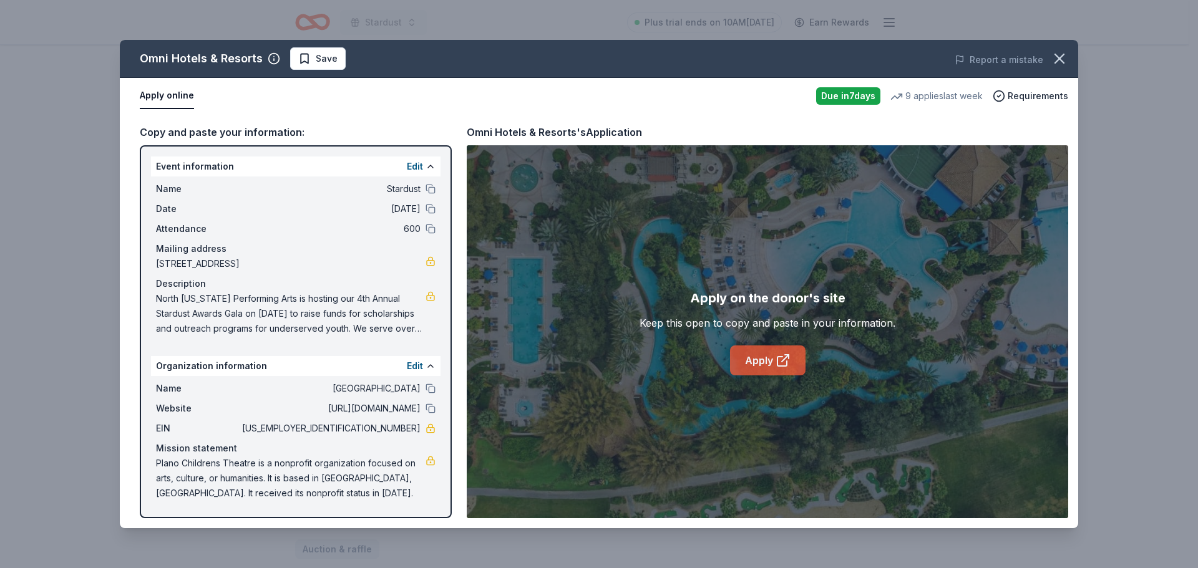
click at [774, 367] on link "Apply" at bounding box center [767, 361] width 75 height 30
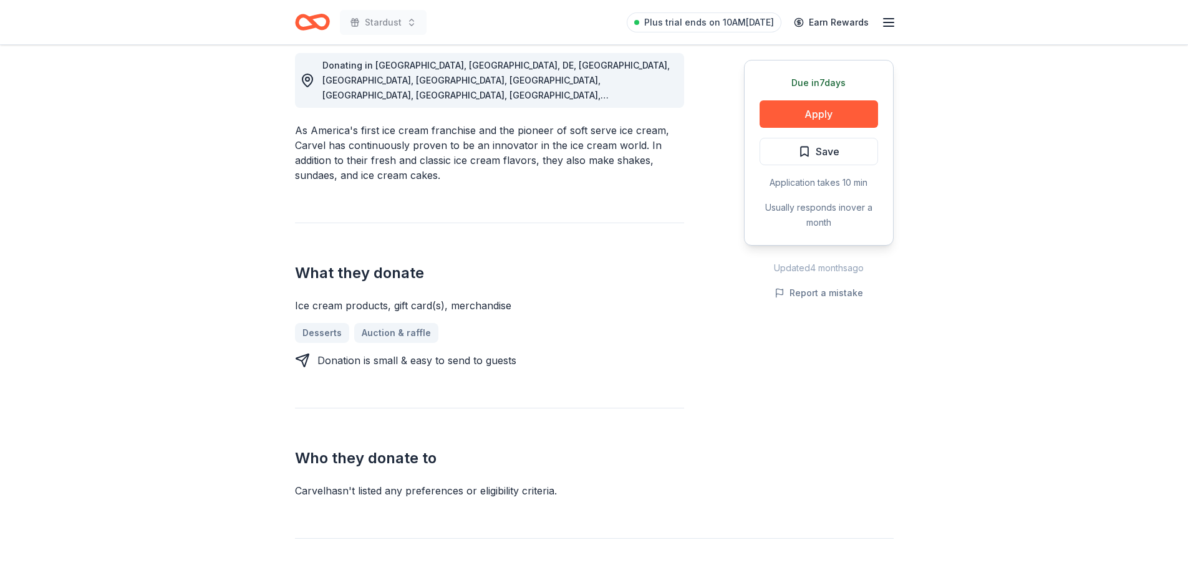
scroll to position [374, 0]
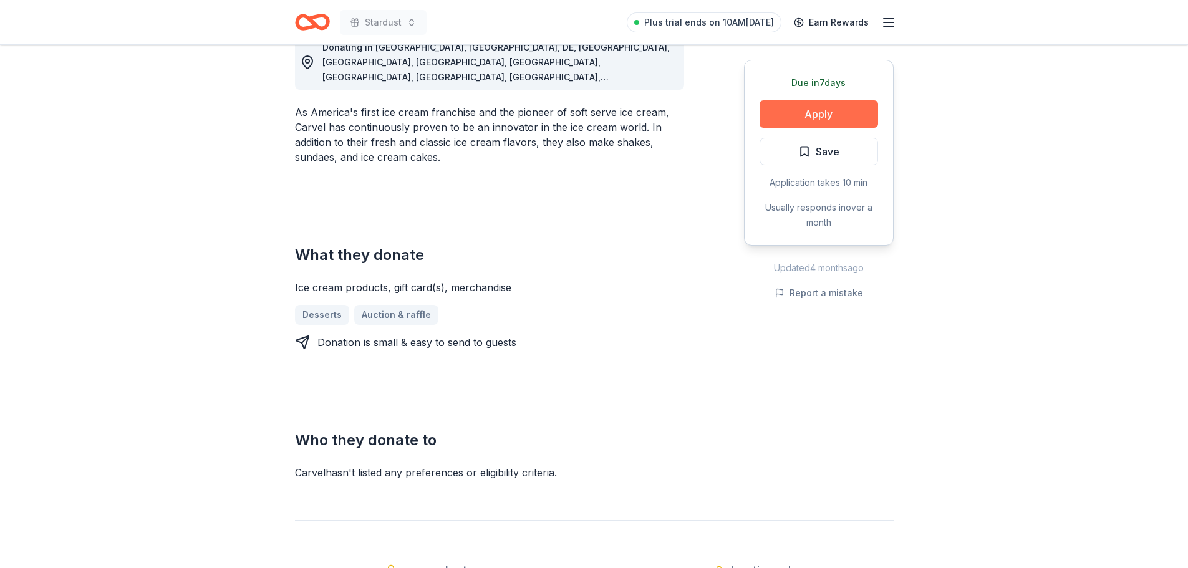
click at [793, 117] on button "Apply" at bounding box center [819, 113] width 119 height 27
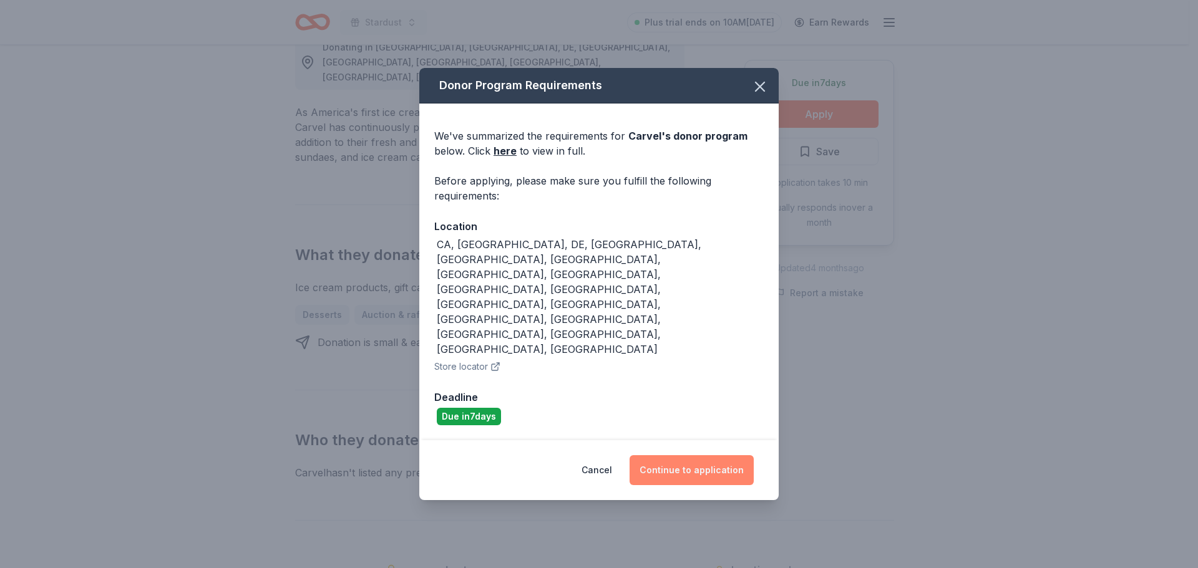
click at [700, 455] on button "Continue to application" at bounding box center [691, 470] width 124 height 30
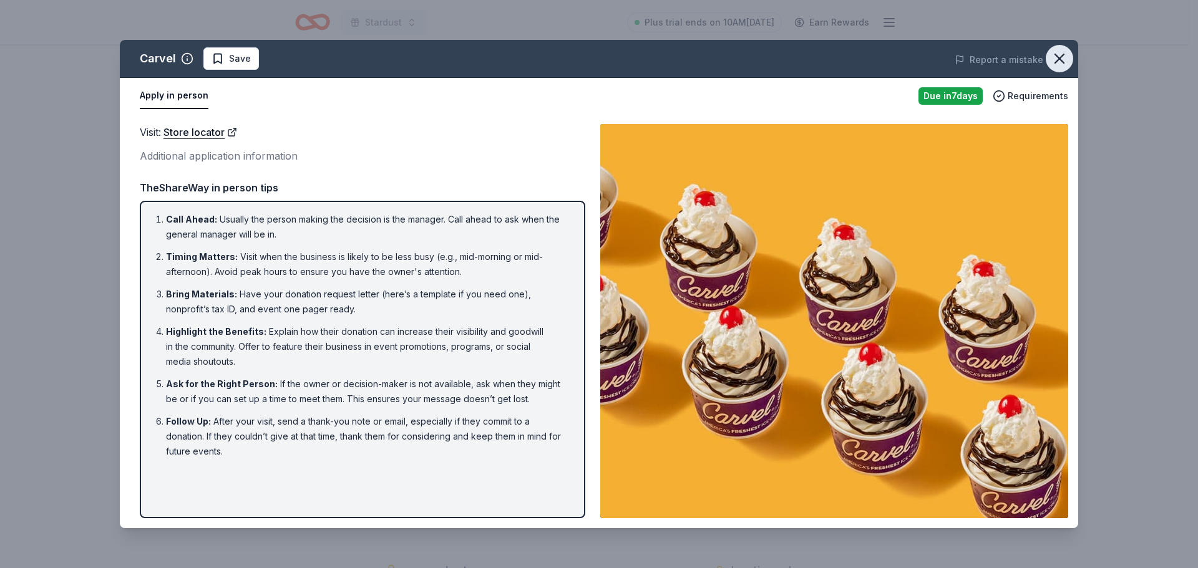
click at [1061, 59] on icon "button" at bounding box center [1058, 58] width 17 height 17
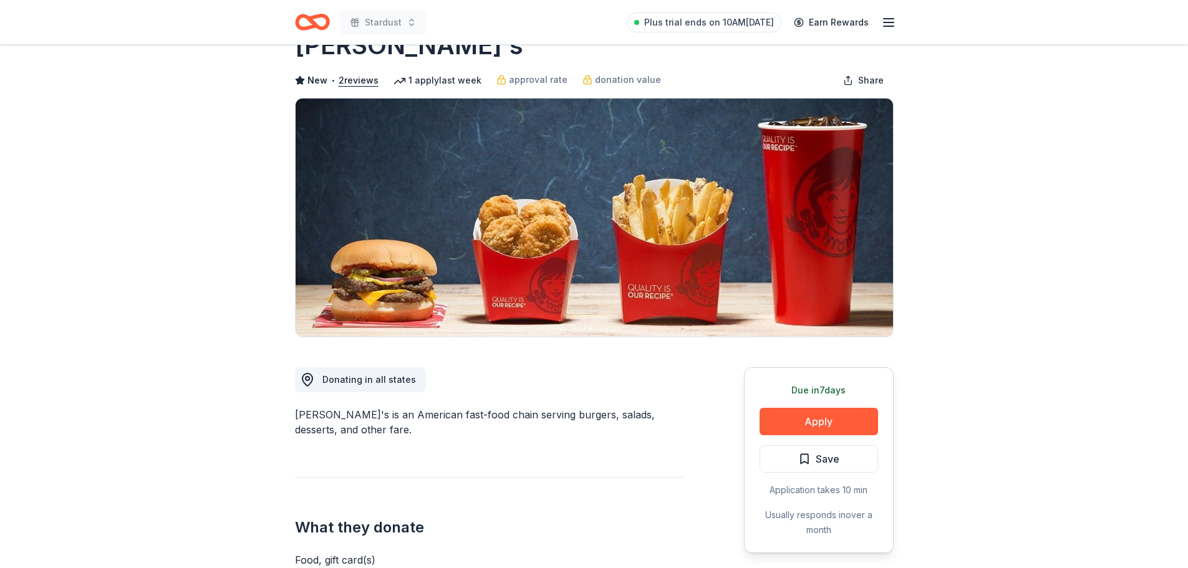
scroll to position [125, 0]
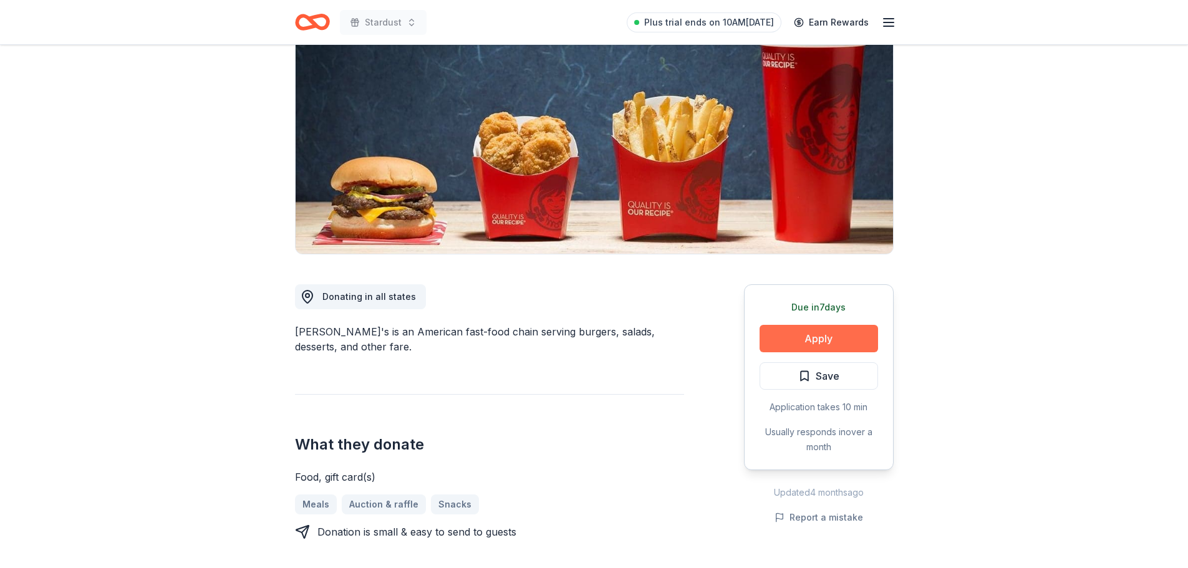
click at [812, 339] on button "Apply" at bounding box center [819, 338] width 119 height 27
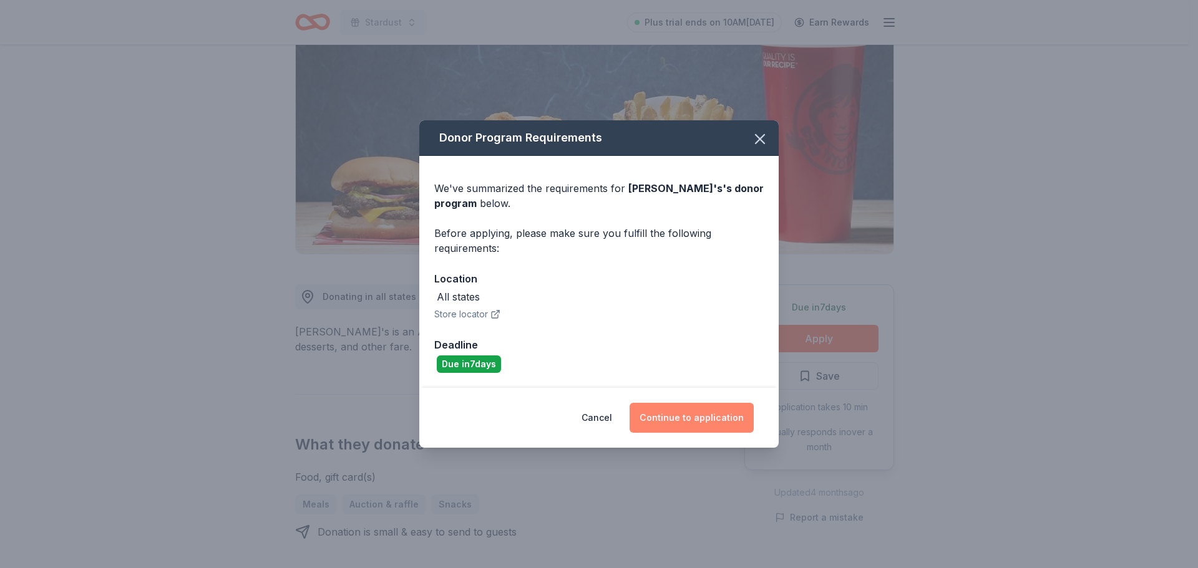
click at [707, 423] on button "Continue to application" at bounding box center [691, 418] width 124 height 30
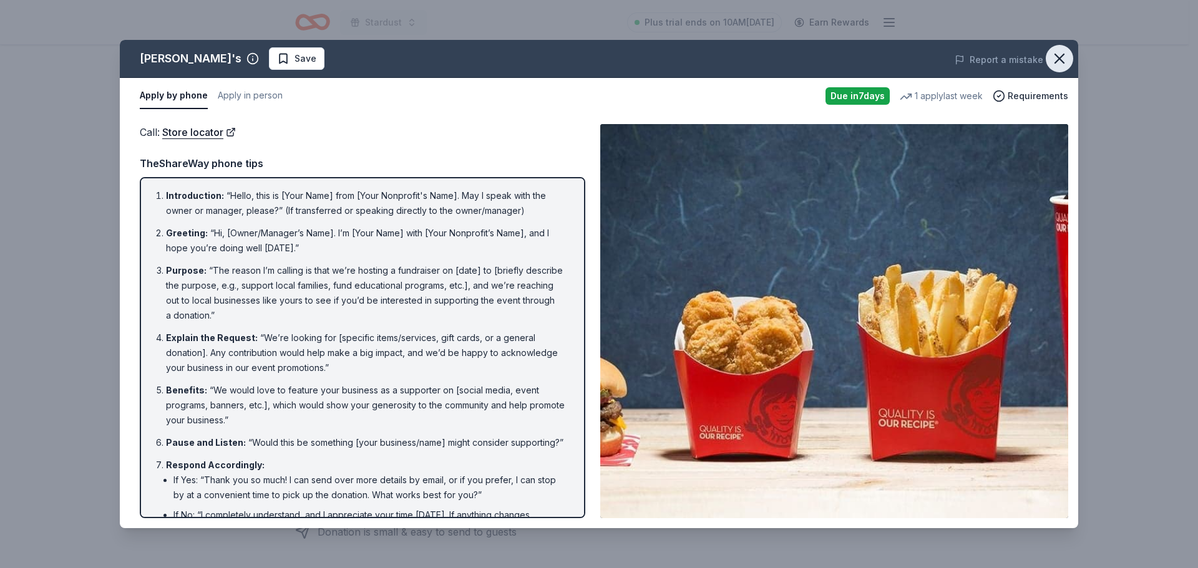
click at [1061, 62] on icon "button" at bounding box center [1058, 58] width 17 height 17
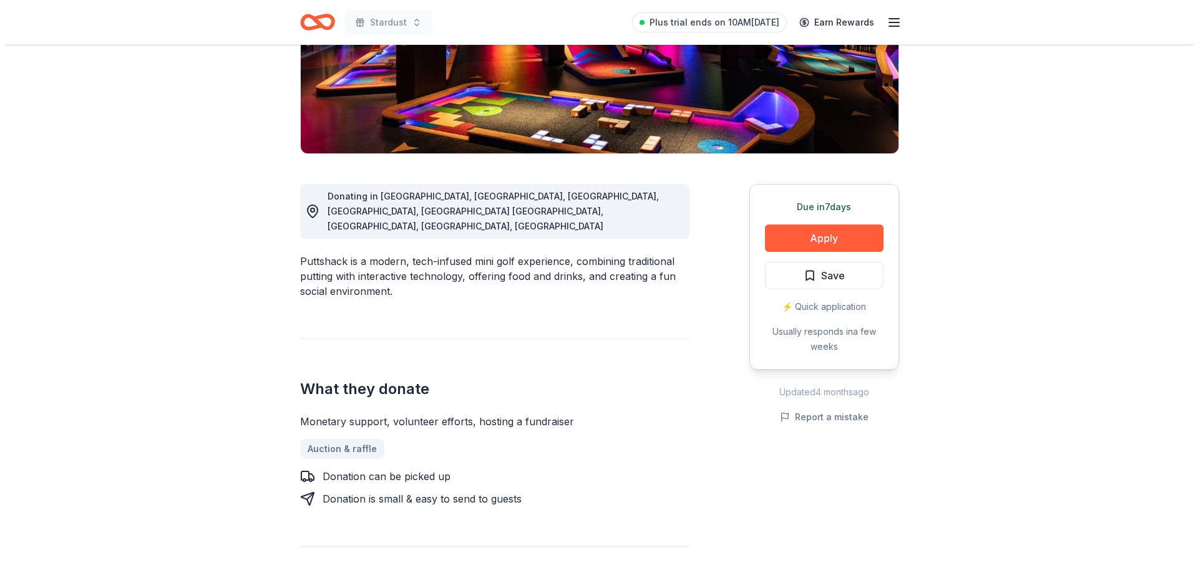
scroll to position [249, 0]
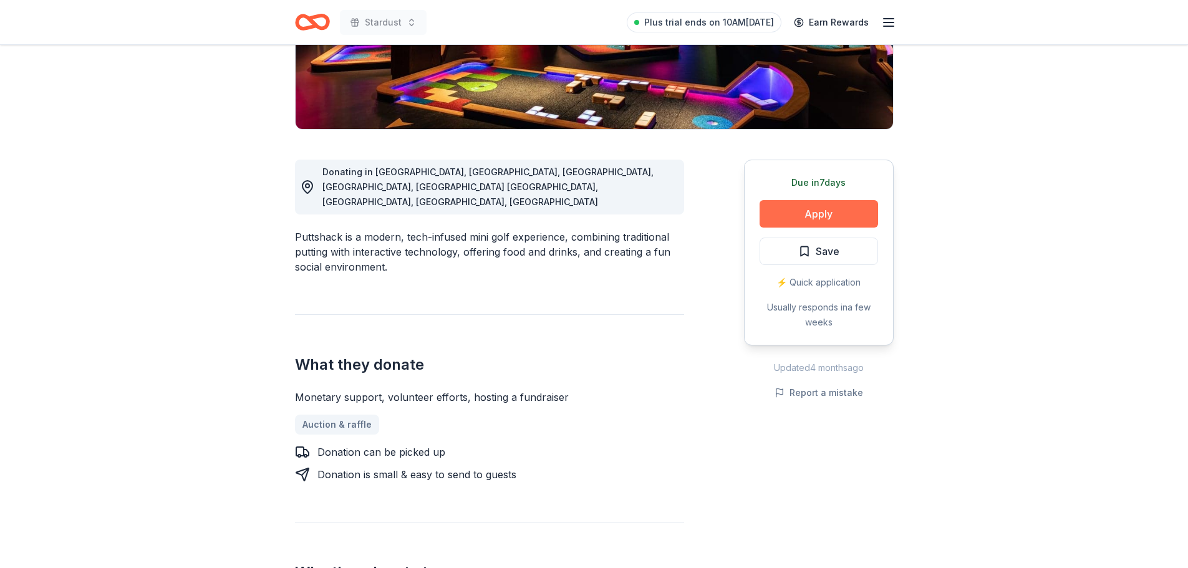
click at [811, 210] on button "Apply" at bounding box center [819, 213] width 119 height 27
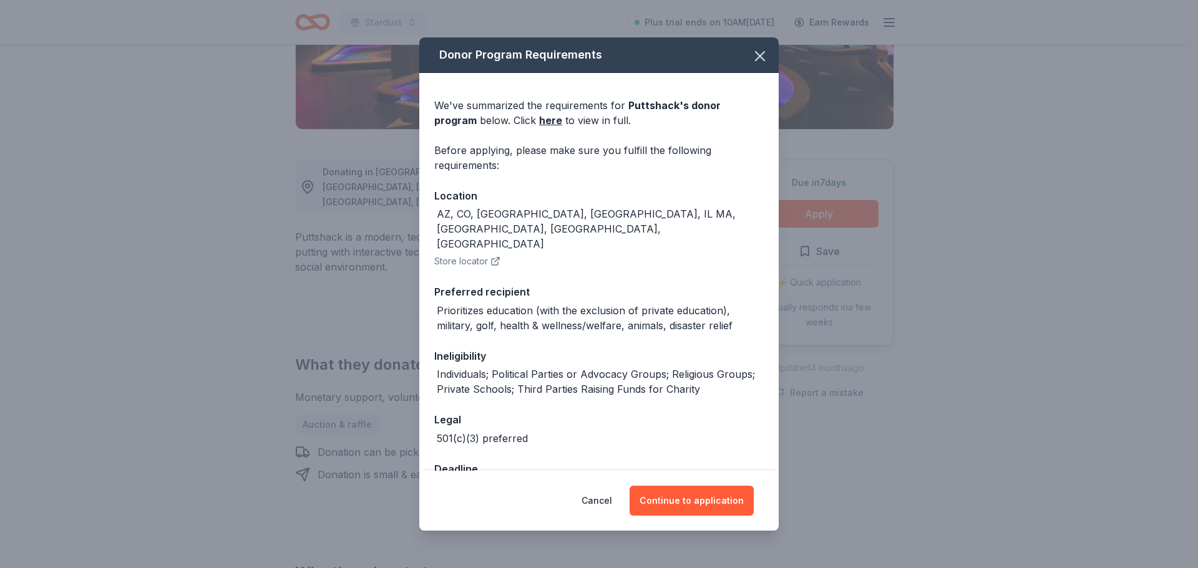
click at [470, 254] on button "Store locator" at bounding box center [467, 261] width 66 height 15
click at [682, 505] on button "Continue to application" at bounding box center [691, 501] width 124 height 30
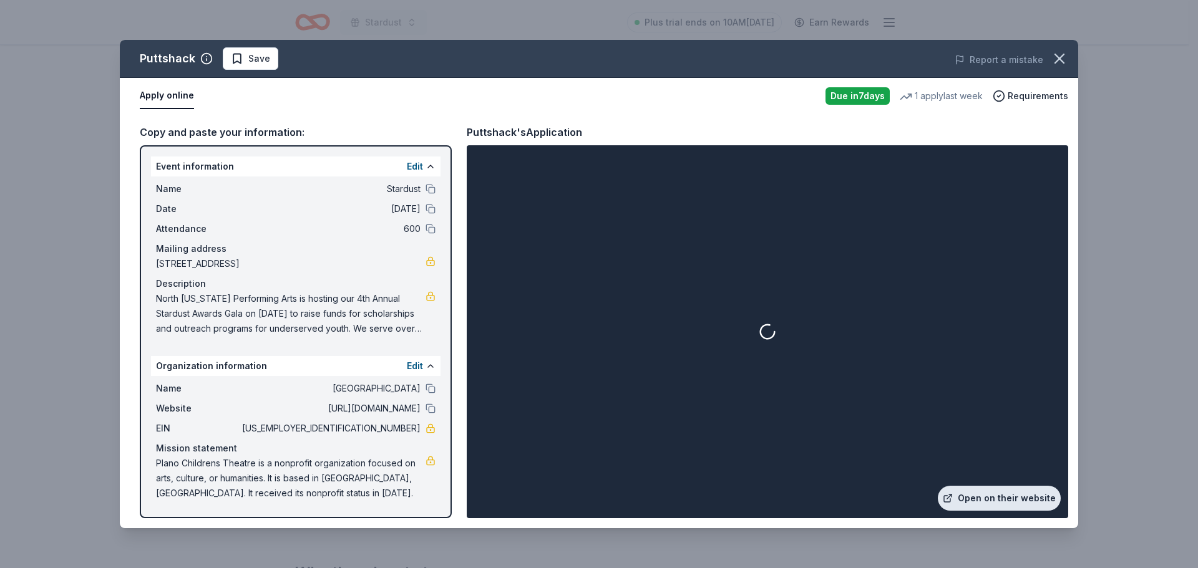
click at [995, 498] on link "Open on their website" at bounding box center [998, 498] width 123 height 25
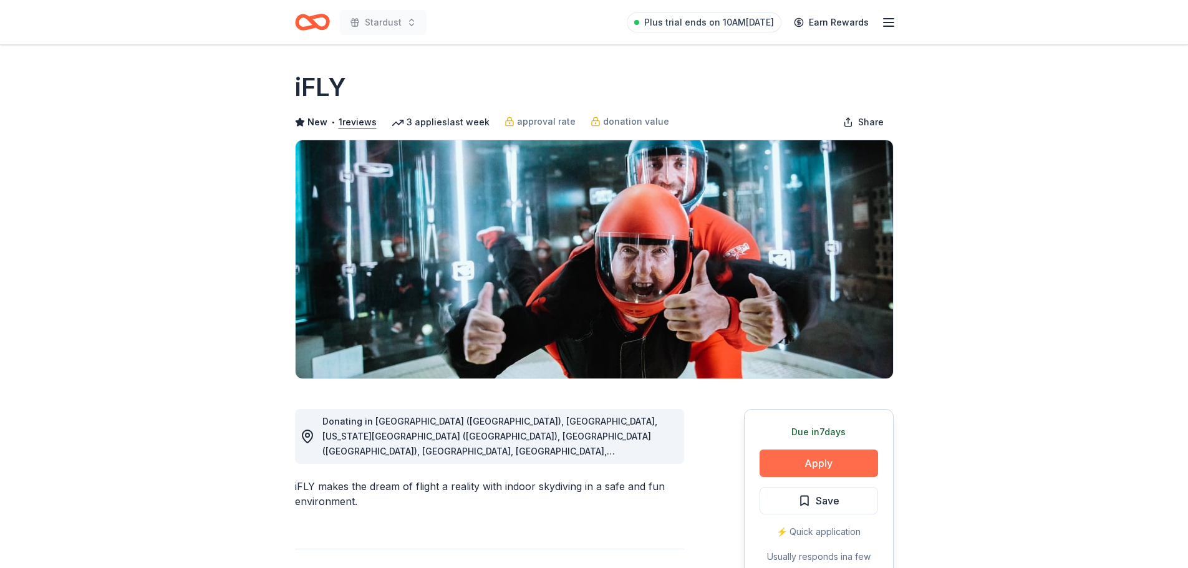
click at [838, 463] on button "Apply" at bounding box center [819, 463] width 119 height 27
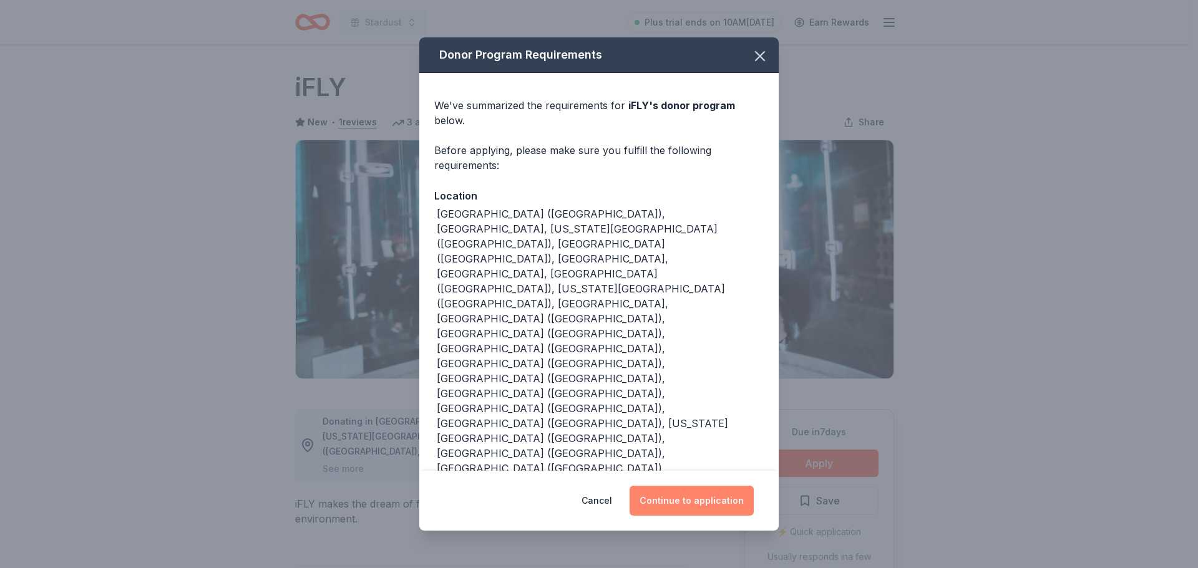
click at [703, 486] on button "Continue to application" at bounding box center [691, 501] width 124 height 30
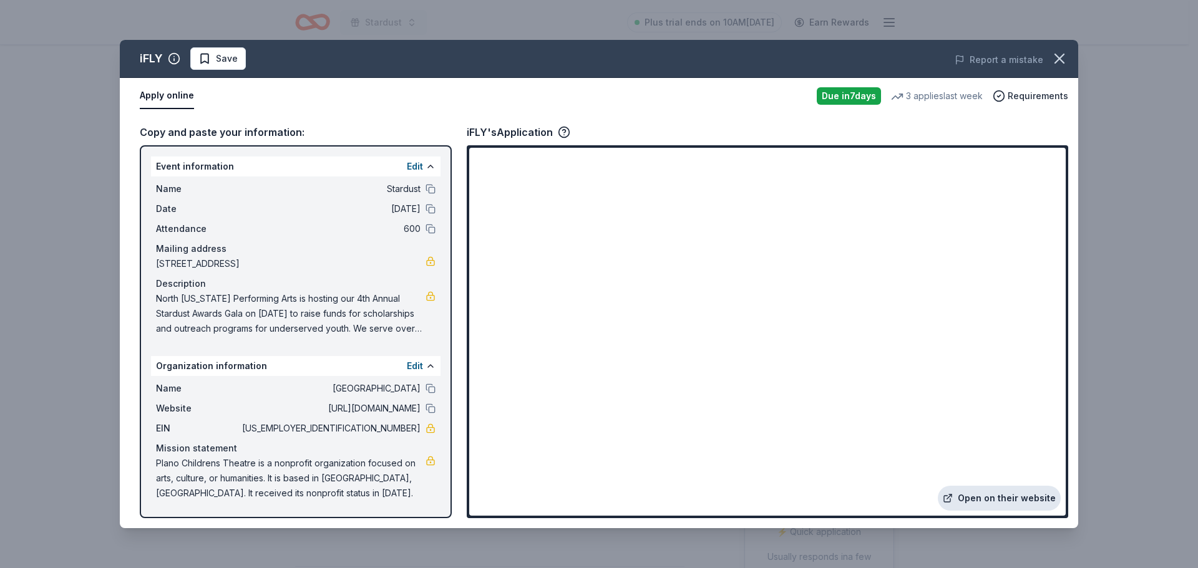
click at [1000, 496] on link "Open on their website" at bounding box center [998, 498] width 123 height 25
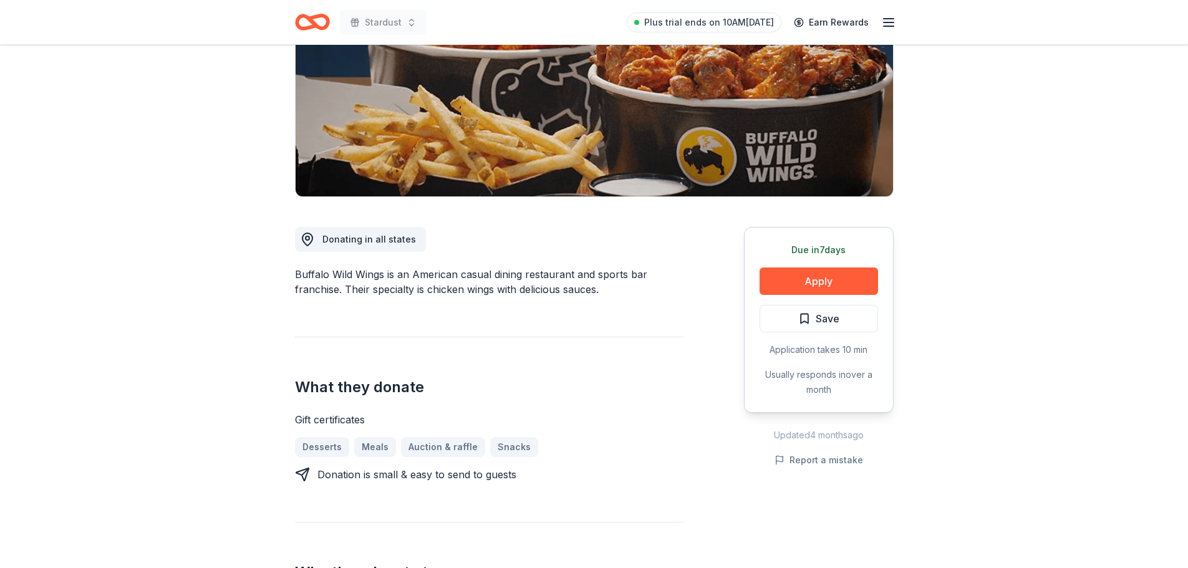
scroll to position [187, 0]
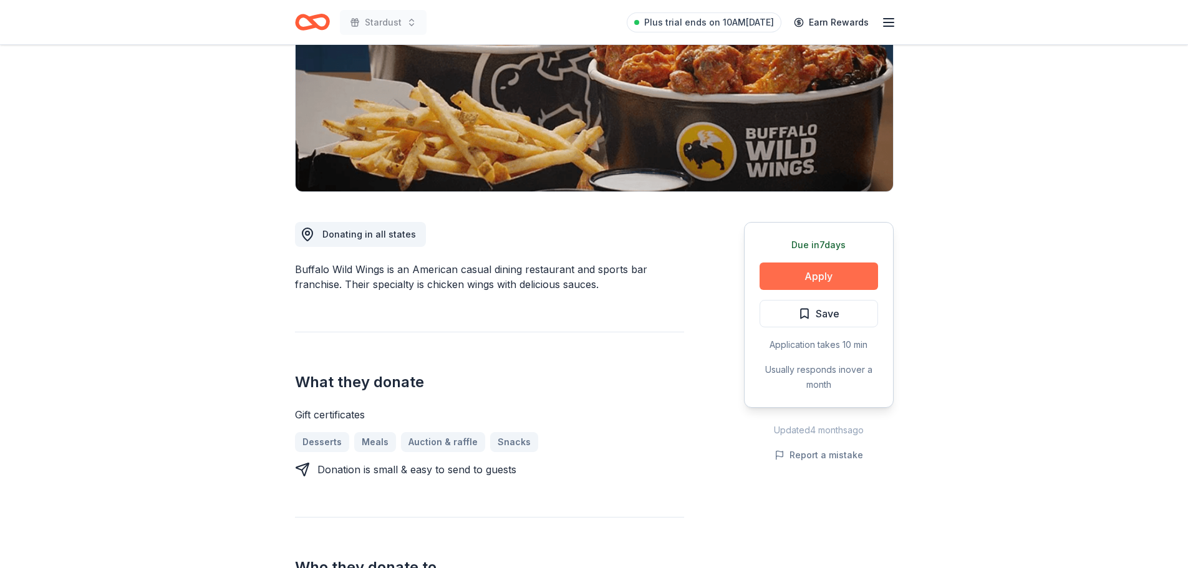
click at [819, 274] on button "Apply" at bounding box center [819, 276] width 119 height 27
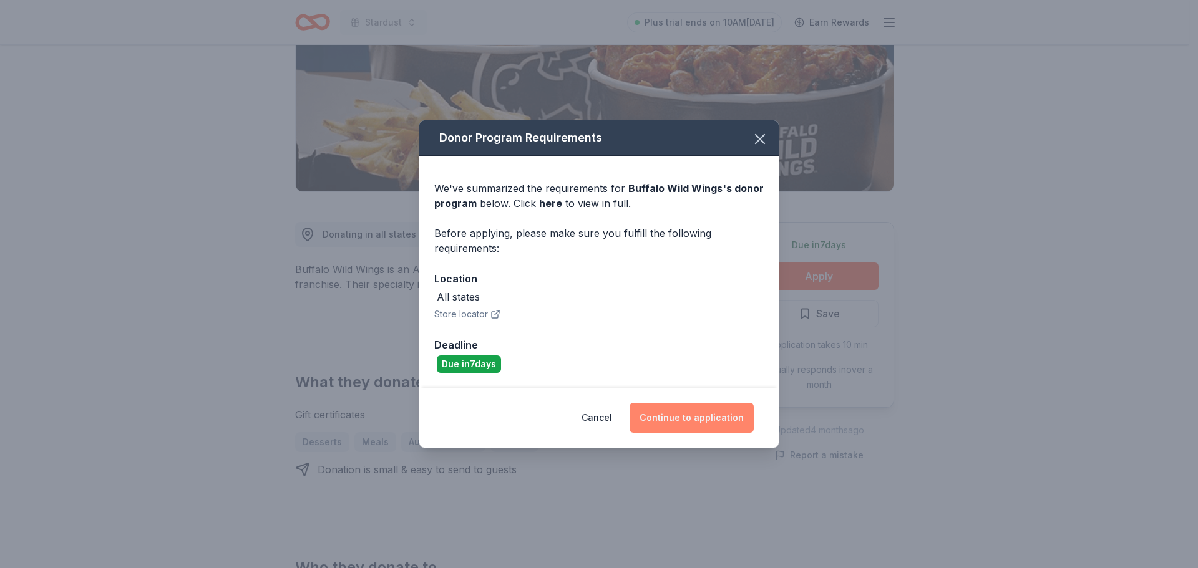
click at [723, 414] on button "Continue to application" at bounding box center [691, 418] width 124 height 30
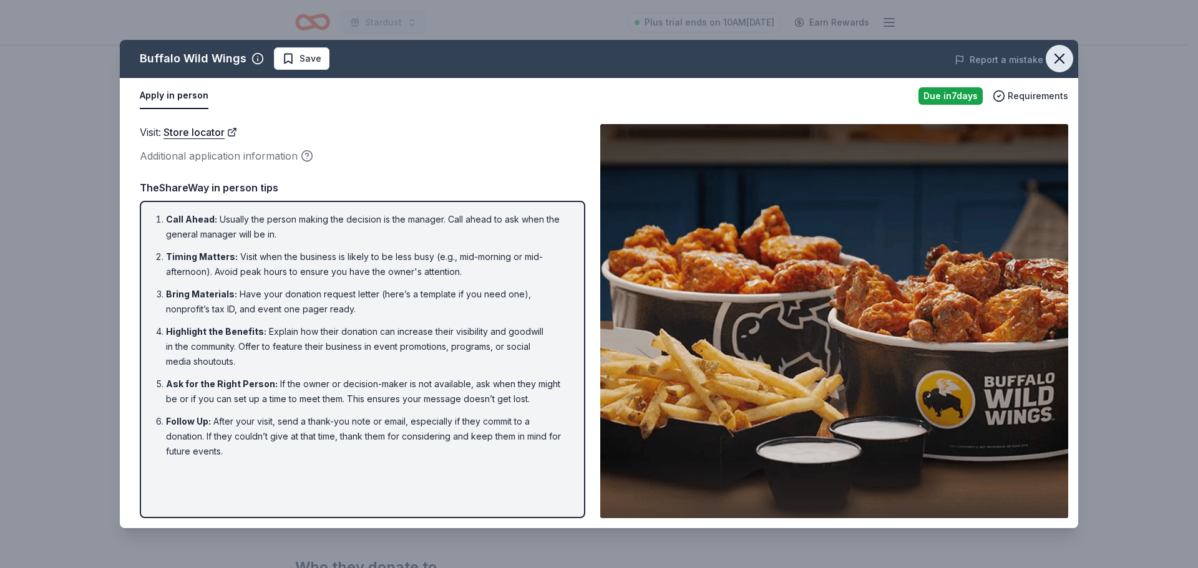
click at [1058, 57] on icon "button" at bounding box center [1059, 58] width 9 height 9
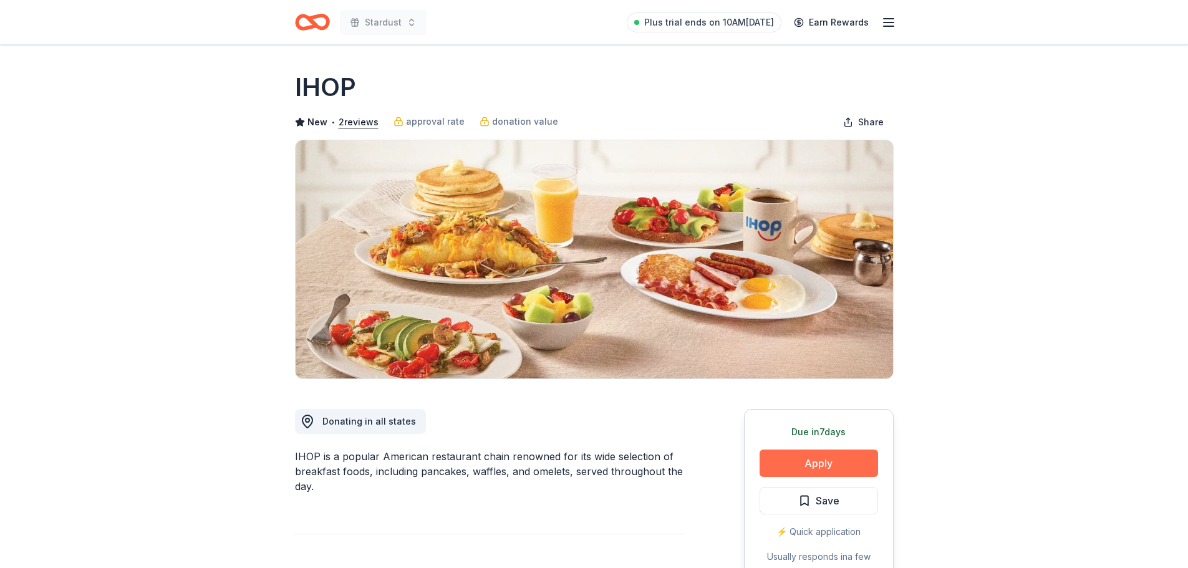
click at [831, 460] on button "Apply" at bounding box center [819, 463] width 119 height 27
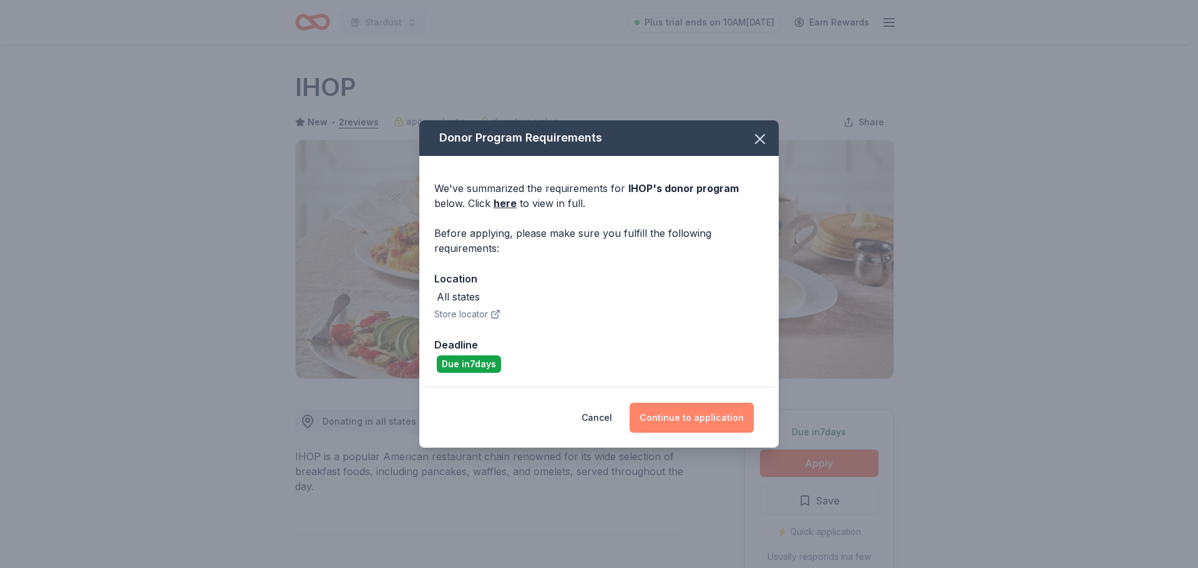
click at [710, 417] on button "Continue to application" at bounding box center [691, 418] width 124 height 30
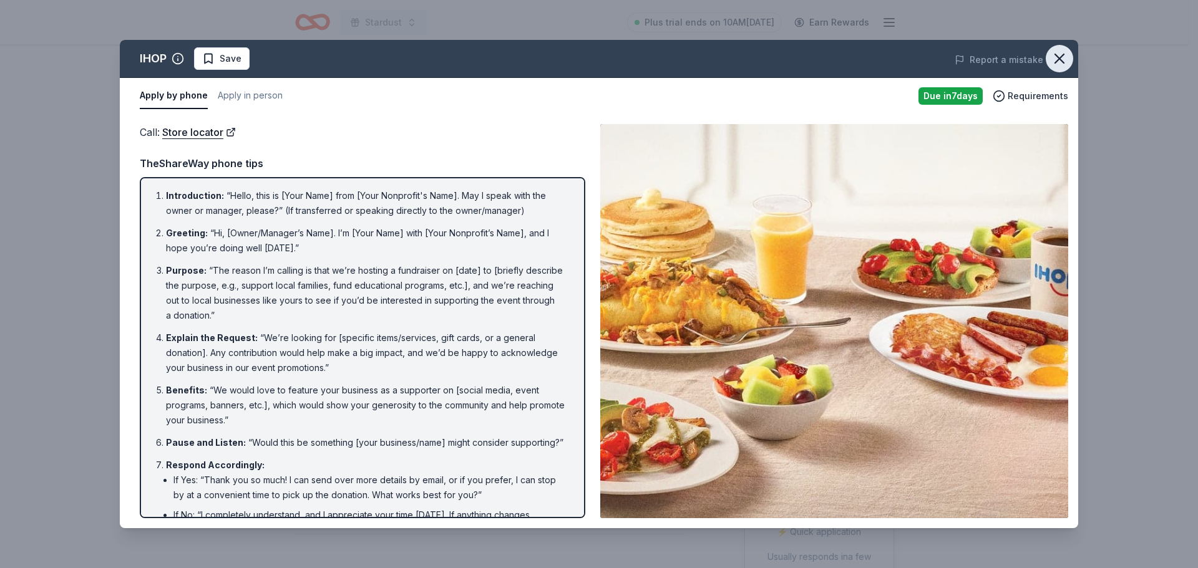
click at [1060, 59] on icon "button" at bounding box center [1059, 58] width 9 height 9
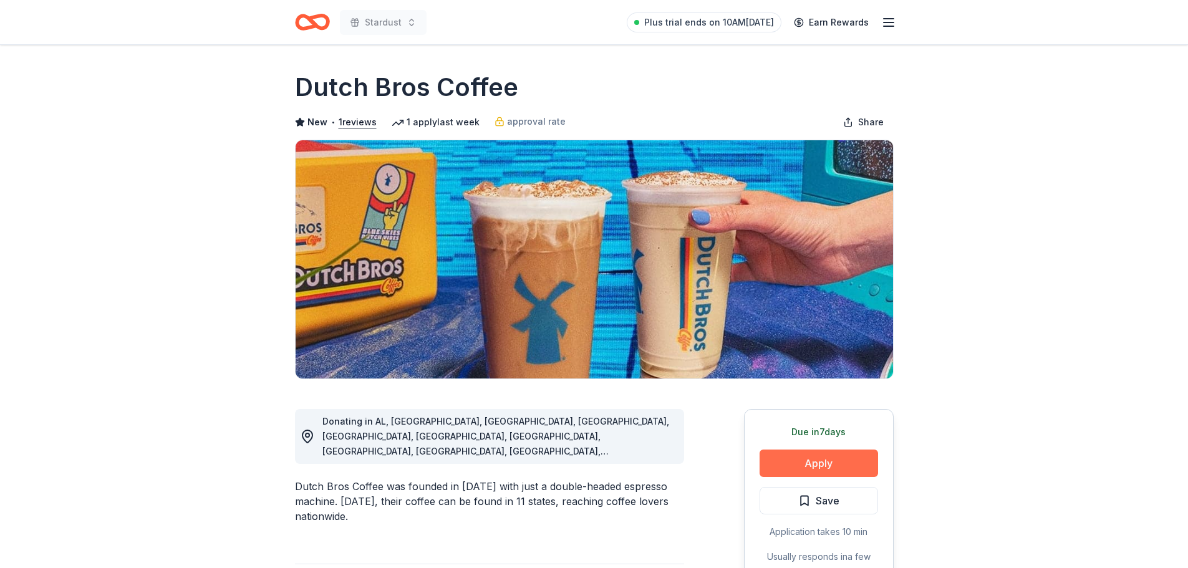
click at [842, 467] on button "Apply" at bounding box center [819, 463] width 119 height 27
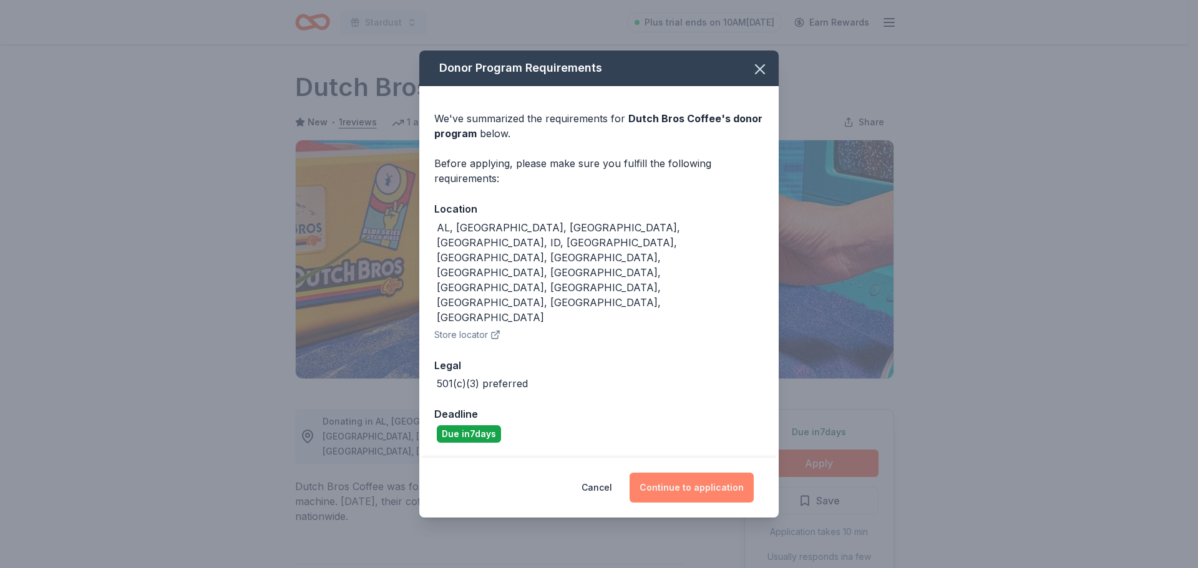
click at [732, 473] on button "Continue to application" at bounding box center [691, 488] width 124 height 30
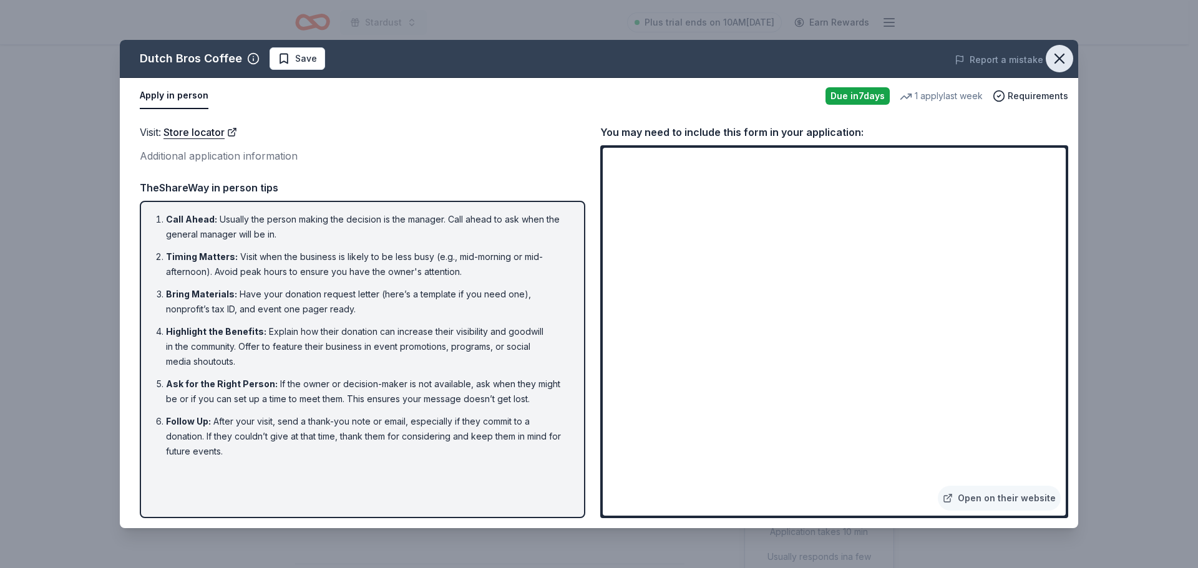
click at [1061, 56] on icon "button" at bounding box center [1059, 58] width 9 height 9
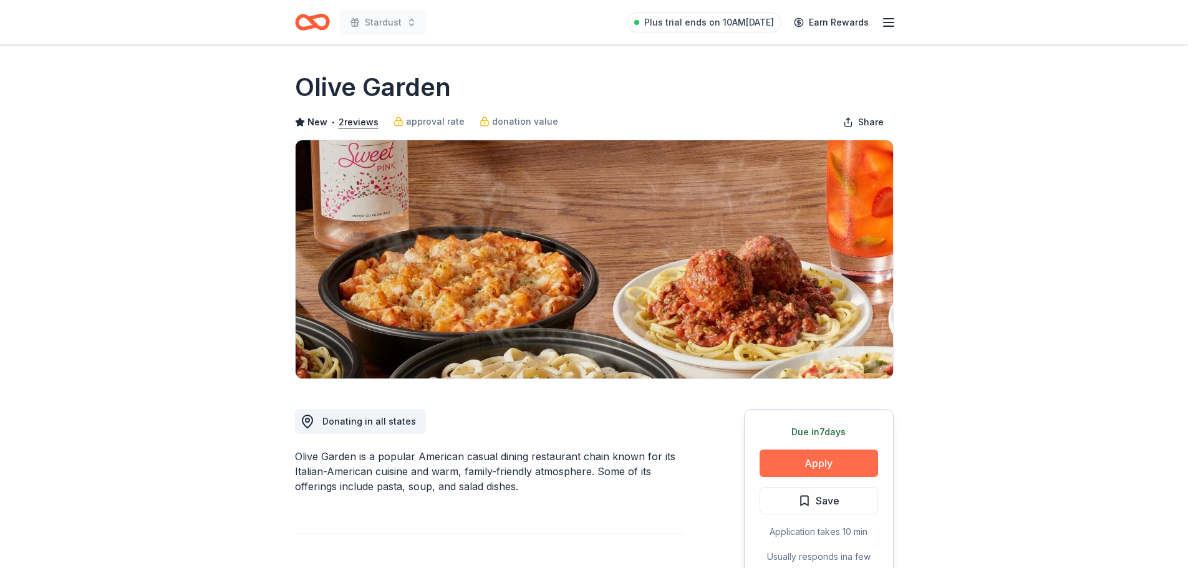
click at [824, 468] on button "Apply" at bounding box center [819, 463] width 119 height 27
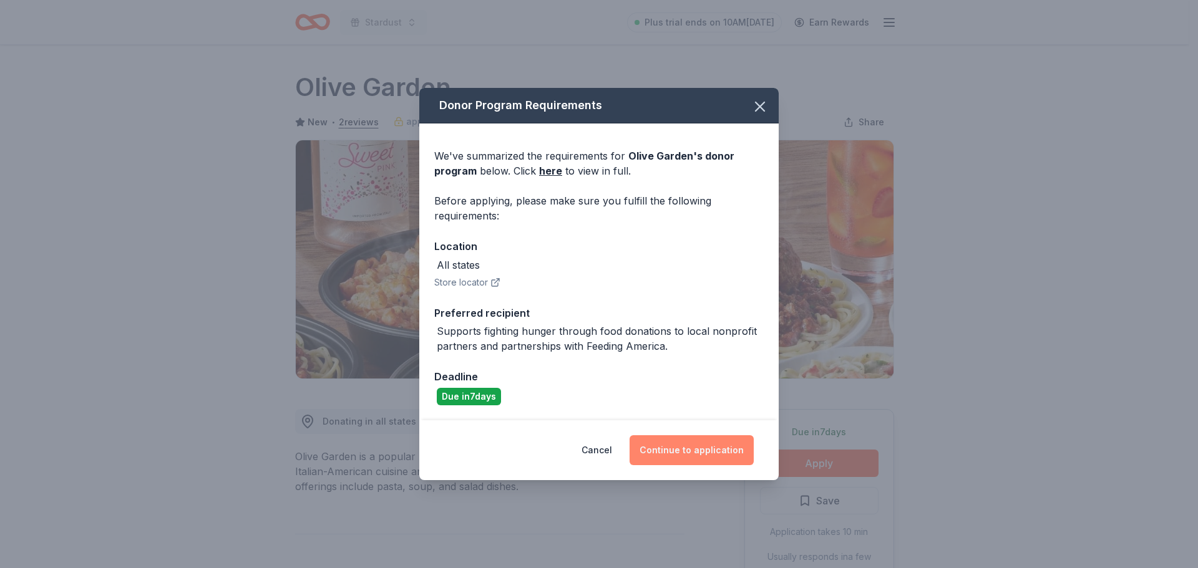
click at [679, 452] on button "Continue to application" at bounding box center [691, 450] width 124 height 30
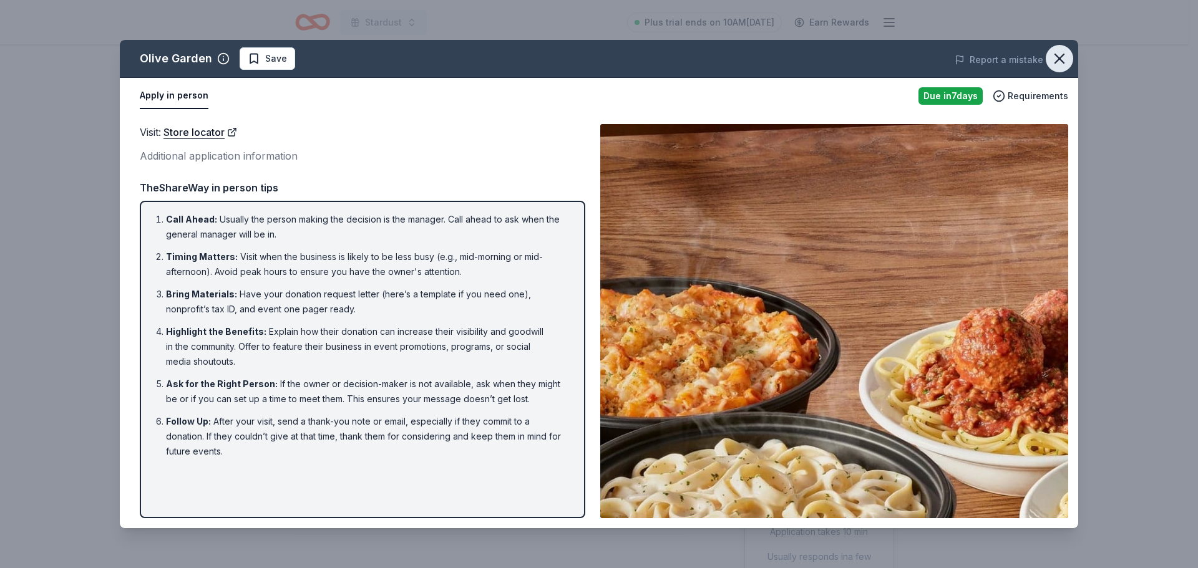
click at [1068, 56] on button "button" at bounding box center [1058, 58] width 27 height 27
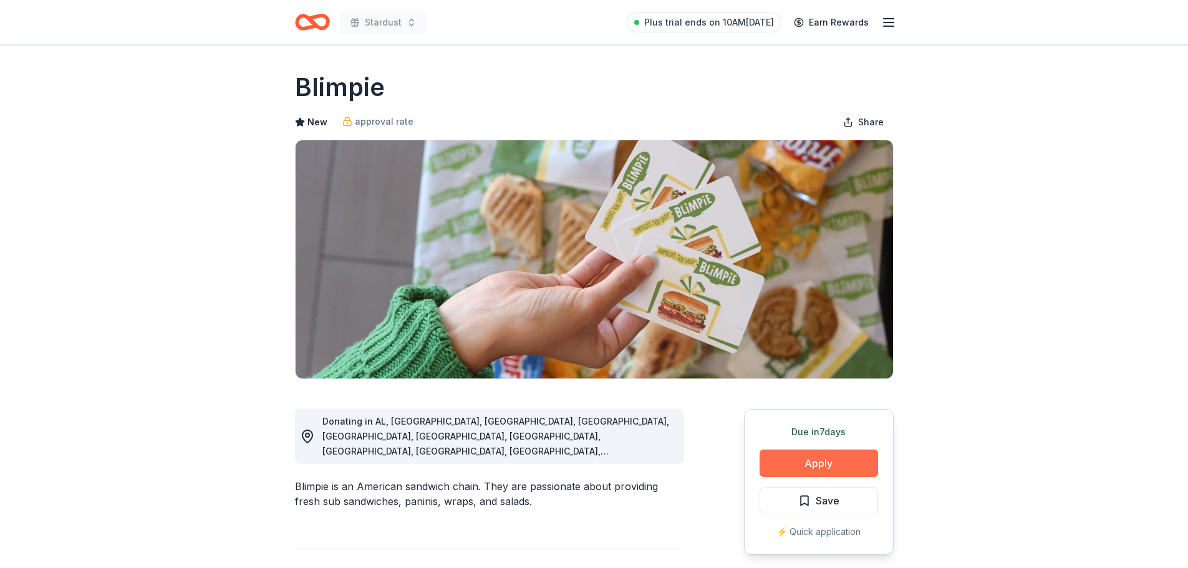
click at [827, 460] on button "Apply" at bounding box center [819, 463] width 119 height 27
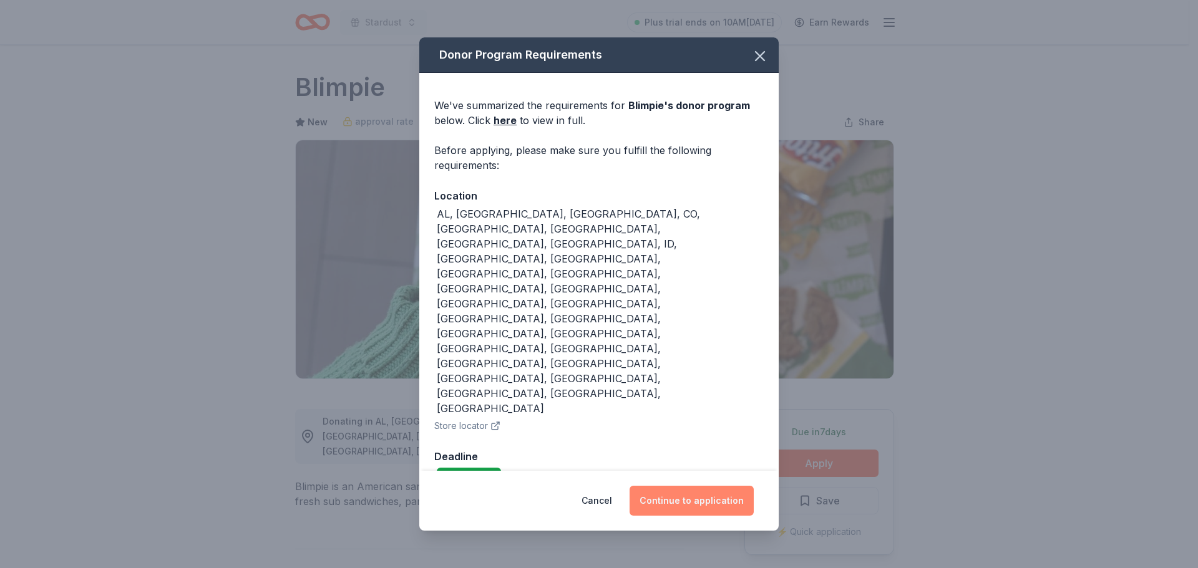
click at [712, 486] on button "Continue to application" at bounding box center [691, 501] width 124 height 30
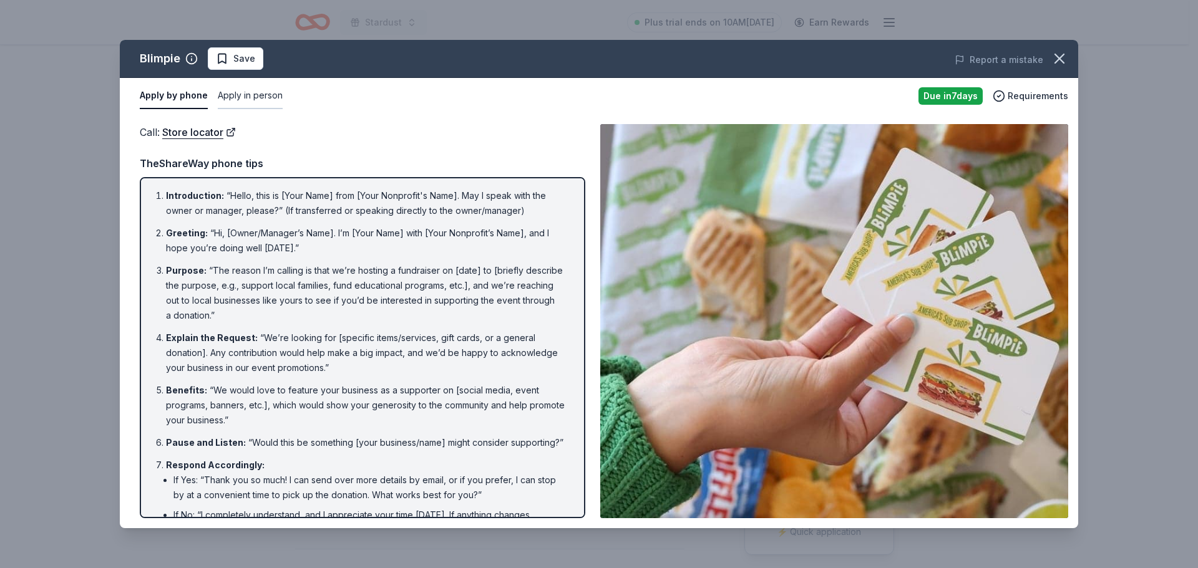
click at [263, 94] on button "Apply in person" at bounding box center [250, 96] width 65 height 26
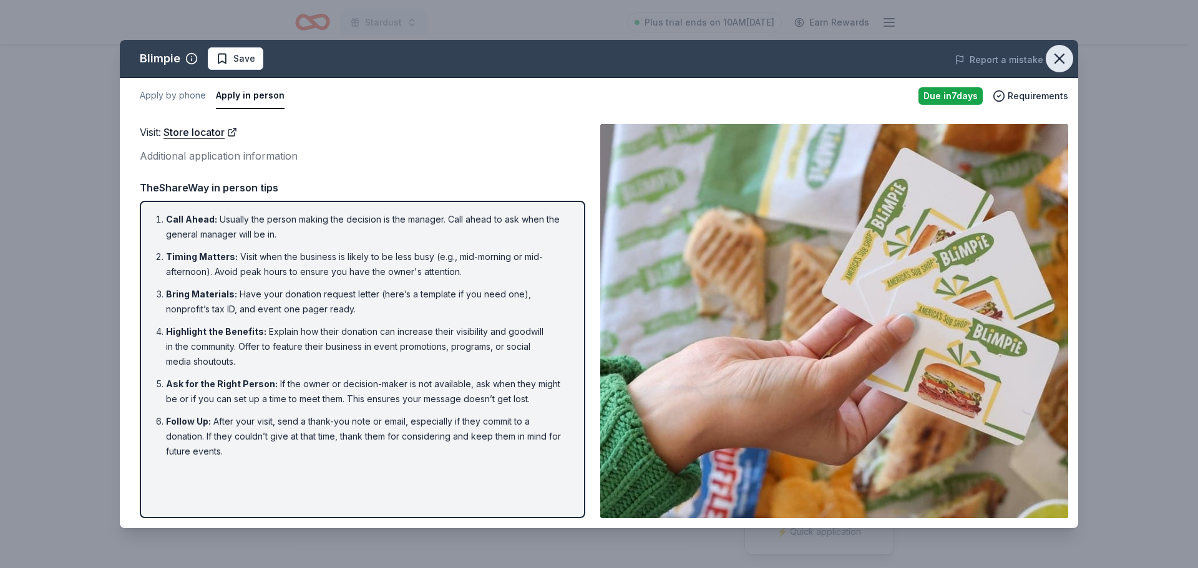
click at [1056, 59] on icon "button" at bounding box center [1058, 58] width 17 height 17
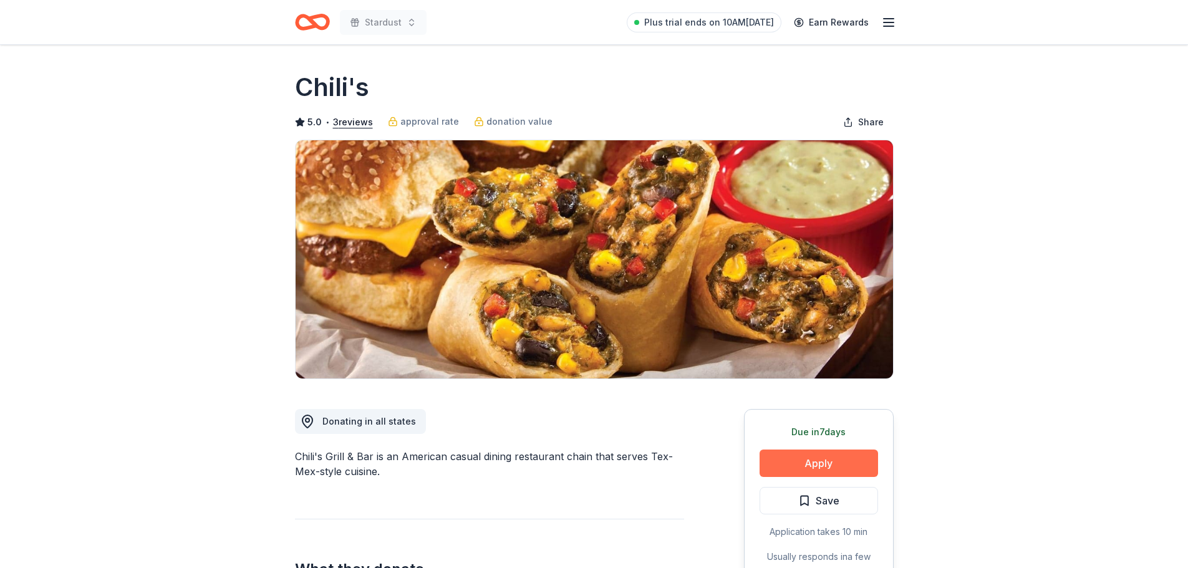
click at [811, 467] on button "Apply" at bounding box center [819, 463] width 119 height 27
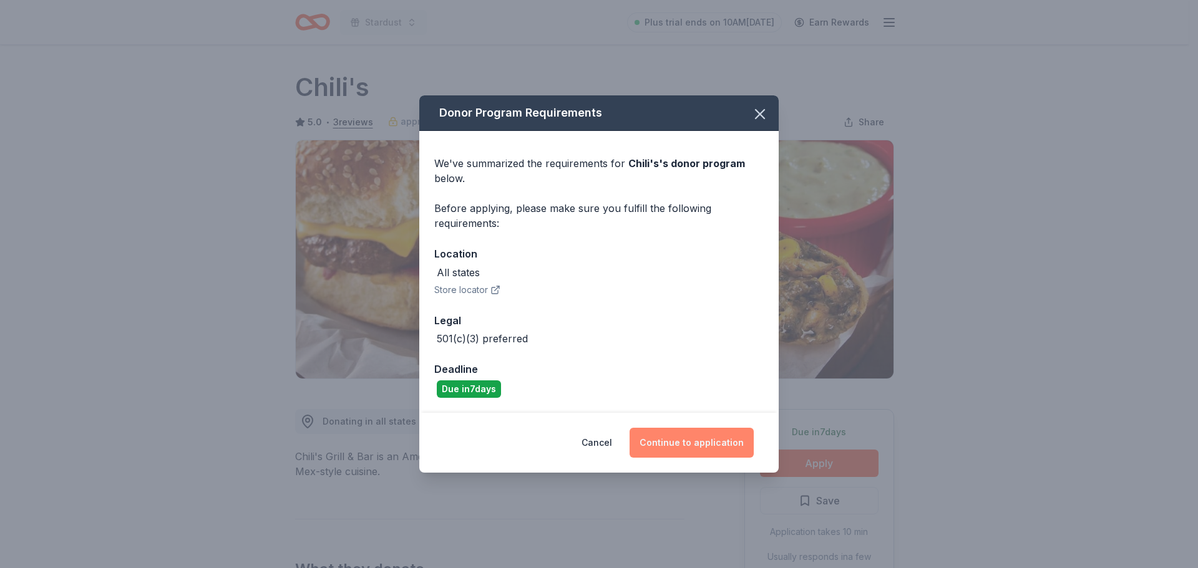
click at [695, 442] on button "Continue to application" at bounding box center [691, 443] width 124 height 30
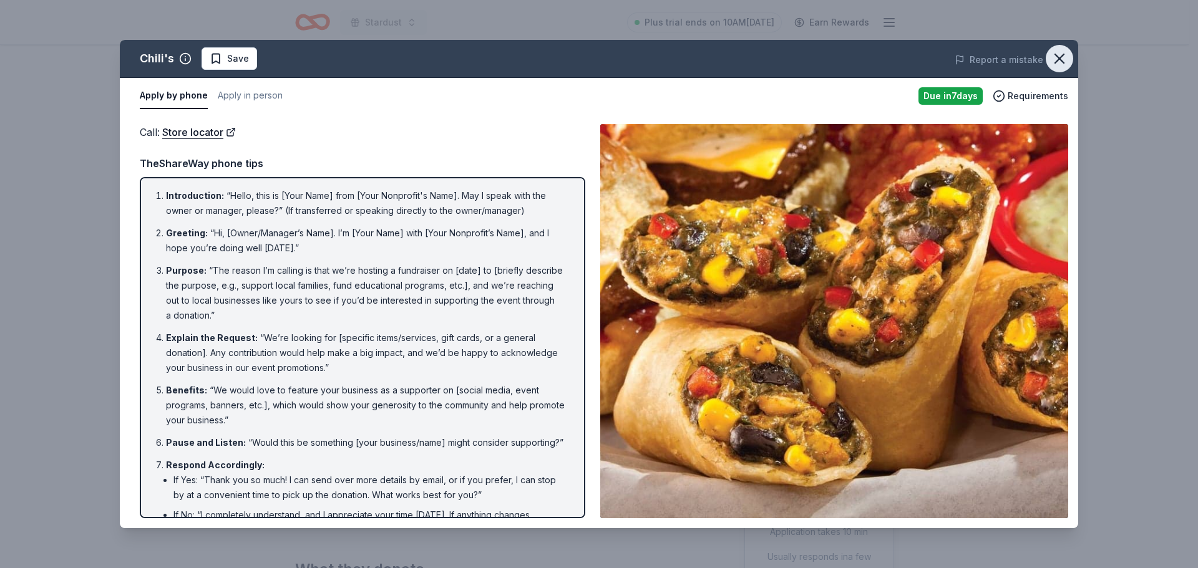
click at [1055, 57] on icon "button" at bounding box center [1058, 58] width 17 height 17
